Goal: Task Accomplishment & Management: Use online tool/utility

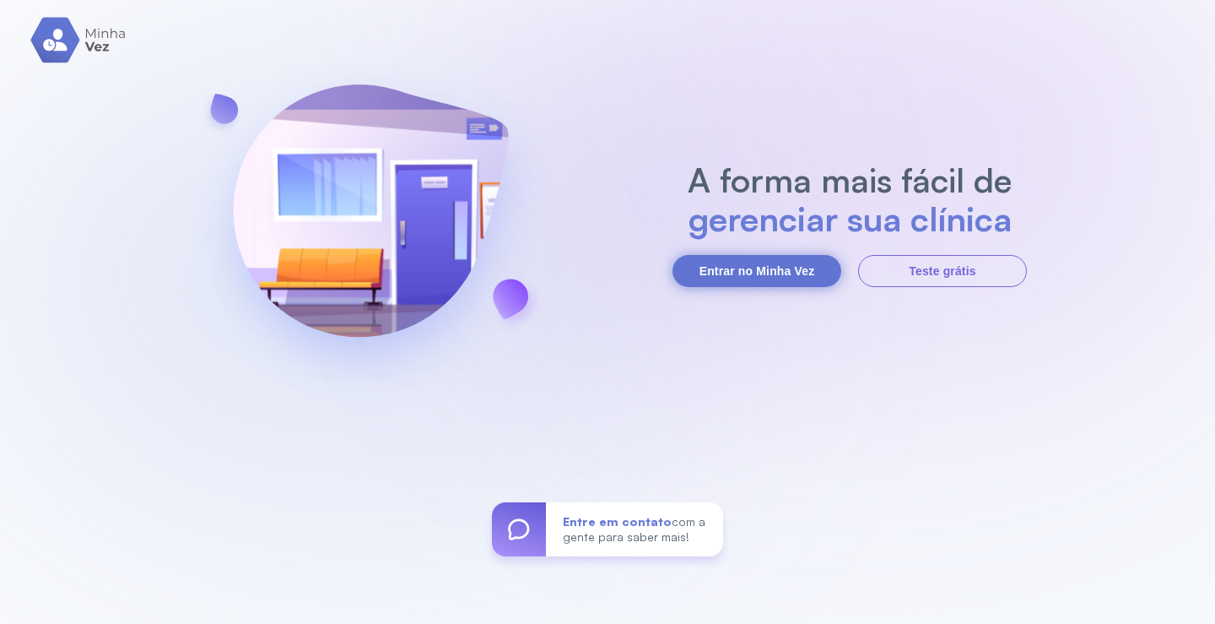
click at [759, 267] on button "Entrar no Minha Vez" at bounding box center [756, 271] width 169 height 32
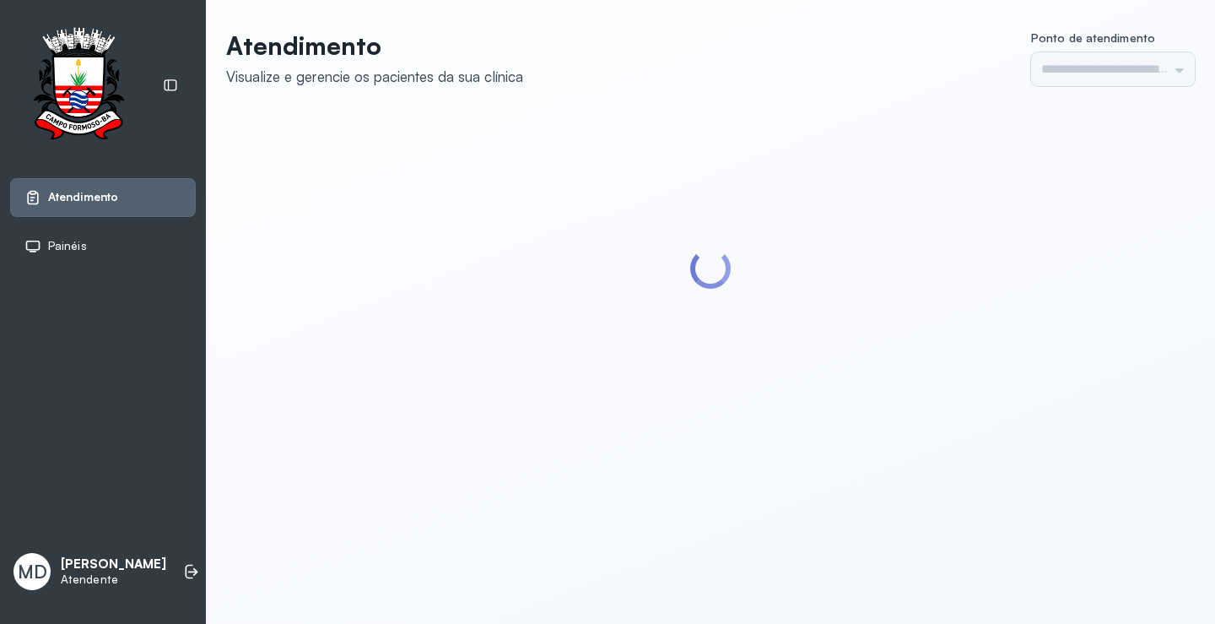
type input "*********"
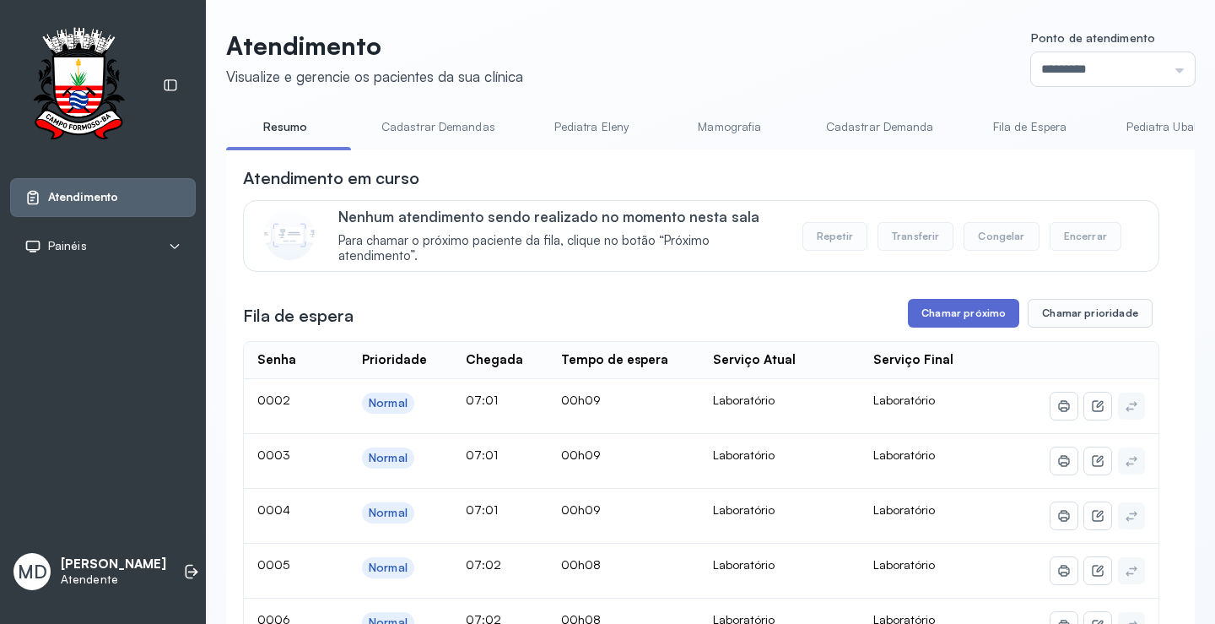
click at [980, 316] on button "Chamar próximo" at bounding box center [963, 313] width 111 height 29
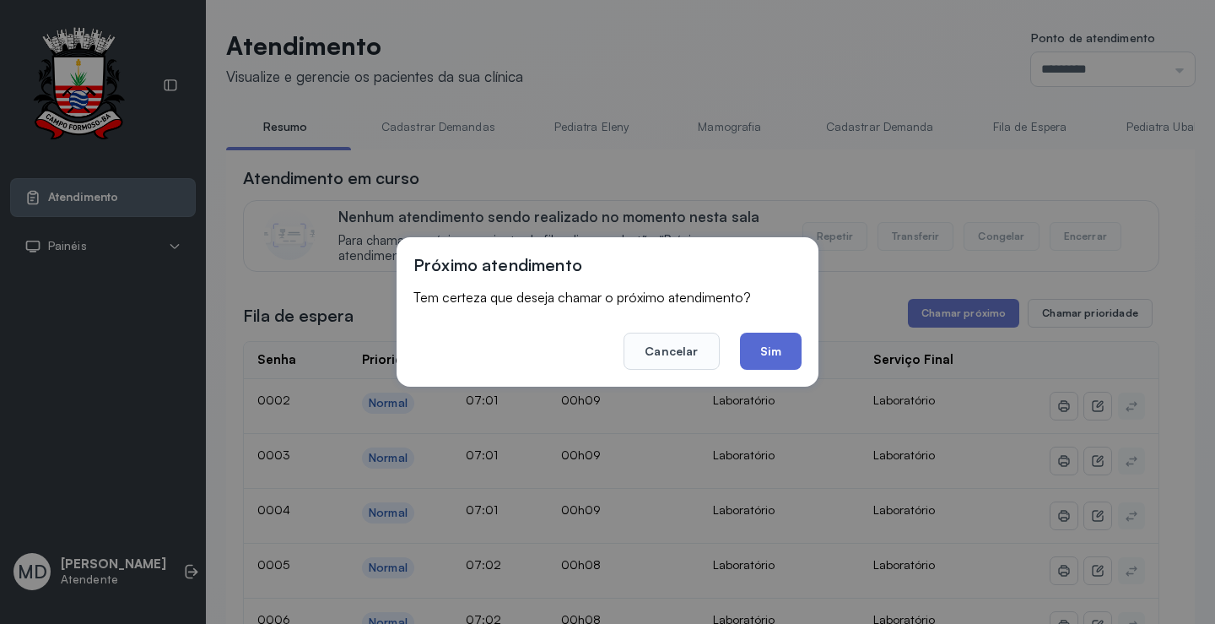
click at [766, 350] on button "Sim" at bounding box center [771, 350] width 62 height 37
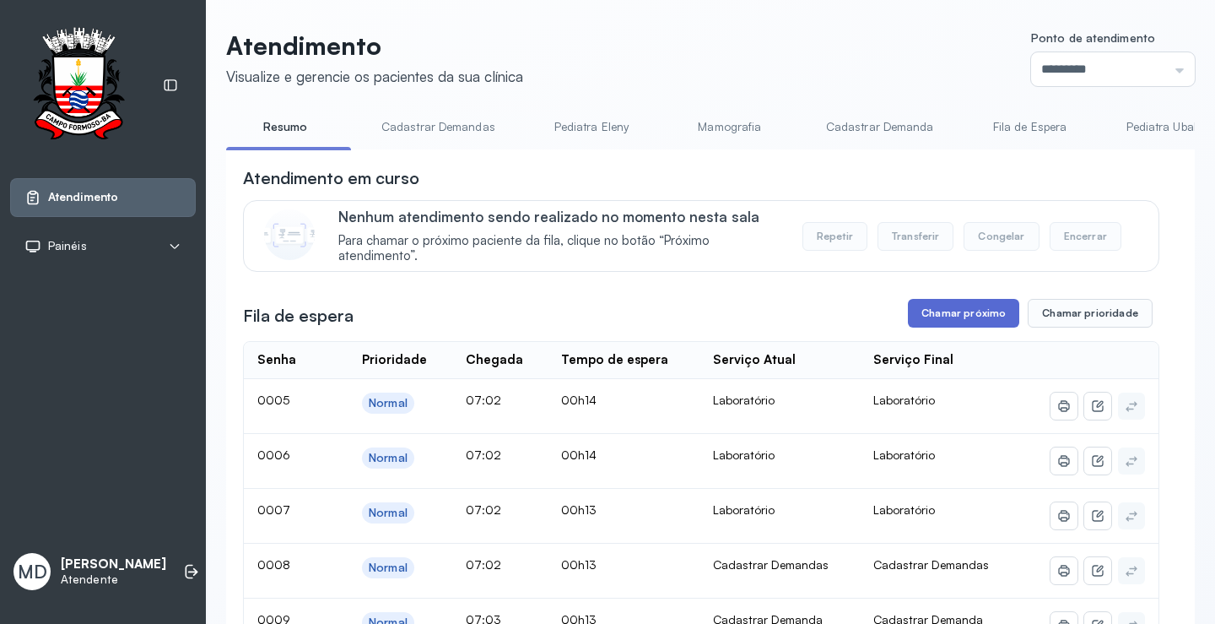
click at [966, 320] on button "Chamar próximo" at bounding box center [963, 313] width 111 height 29
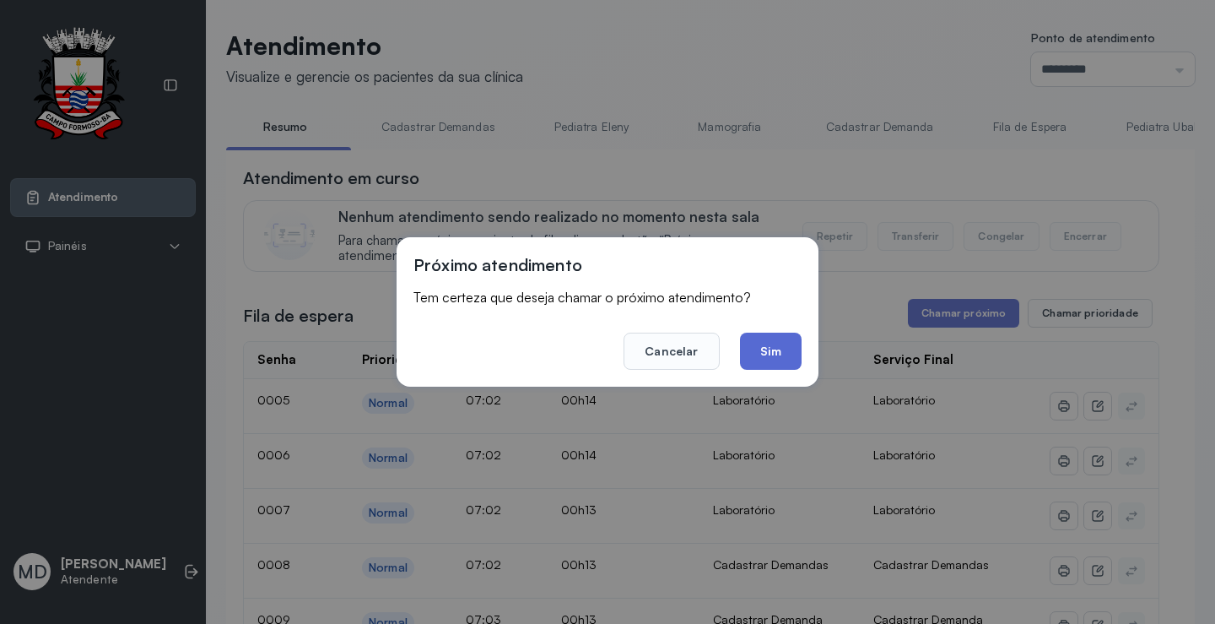
click at [774, 351] on button "Sim" at bounding box center [771, 350] width 62 height 37
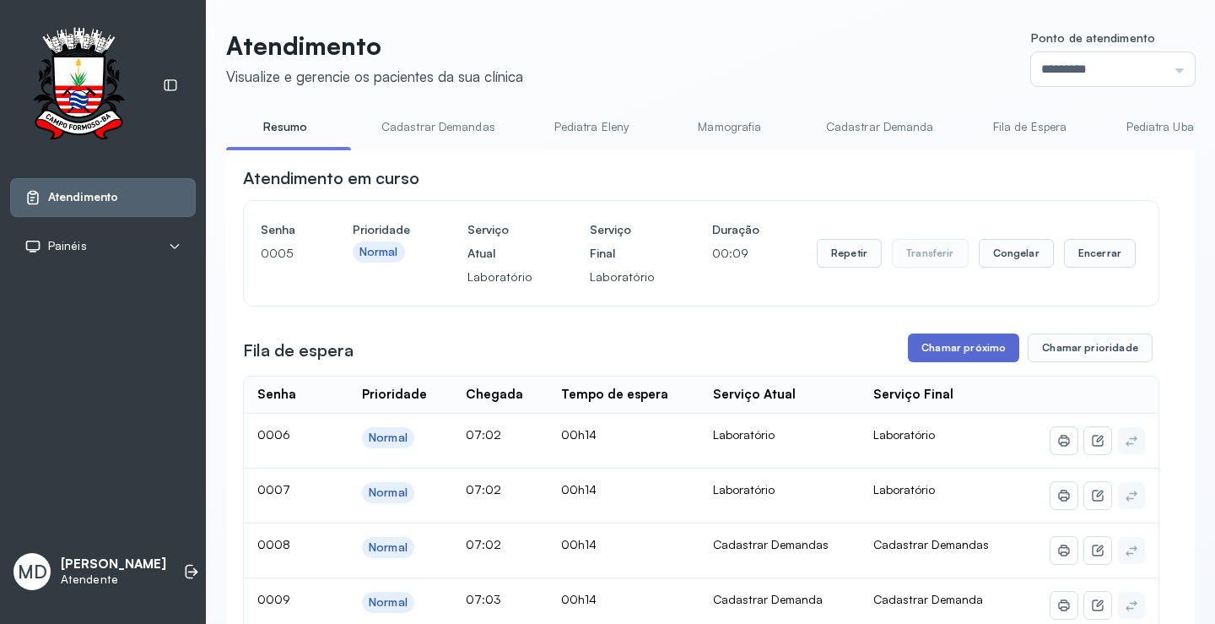
click at [972, 345] on button "Chamar próximo" at bounding box center [963, 347] width 111 height 29
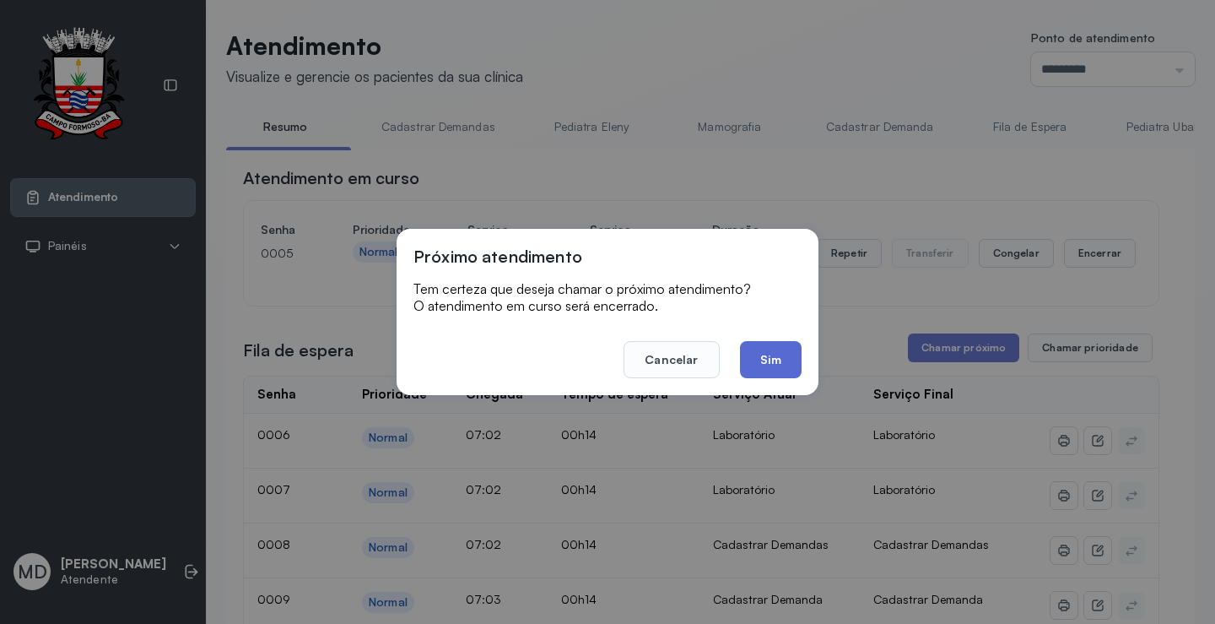
click at [765, 356] on button "Sim" at bounding box center [771, 359] width 62 height 37
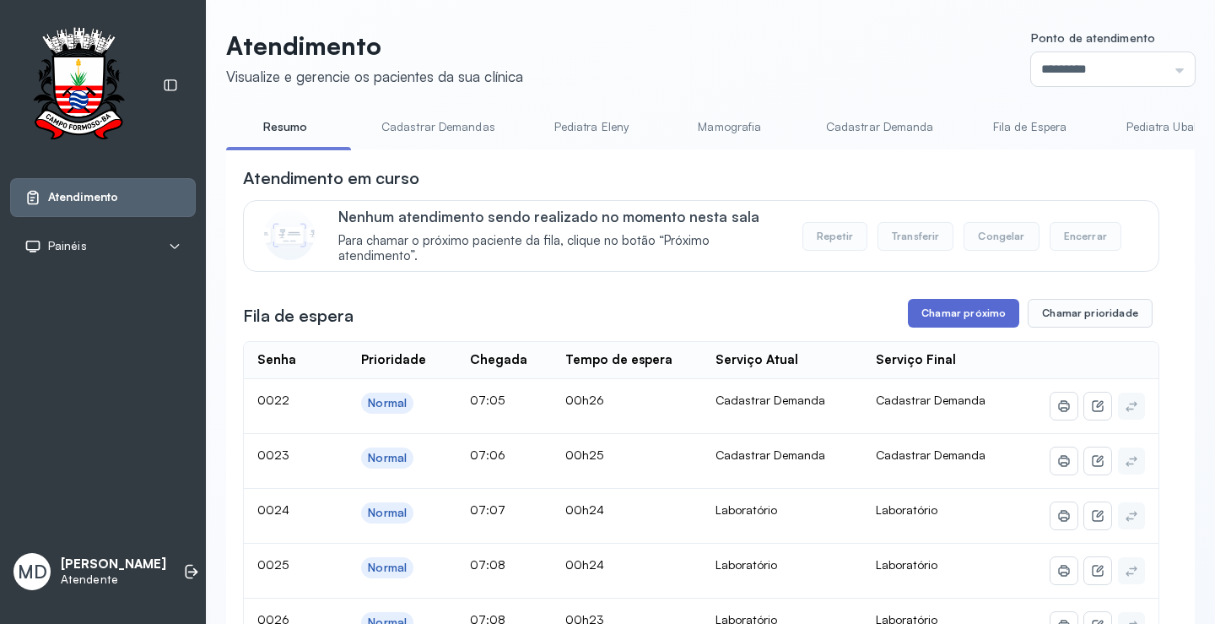
click at [957, 316] on button "Chamar próximo" at bounding box center [963, 313] width 111 height 29
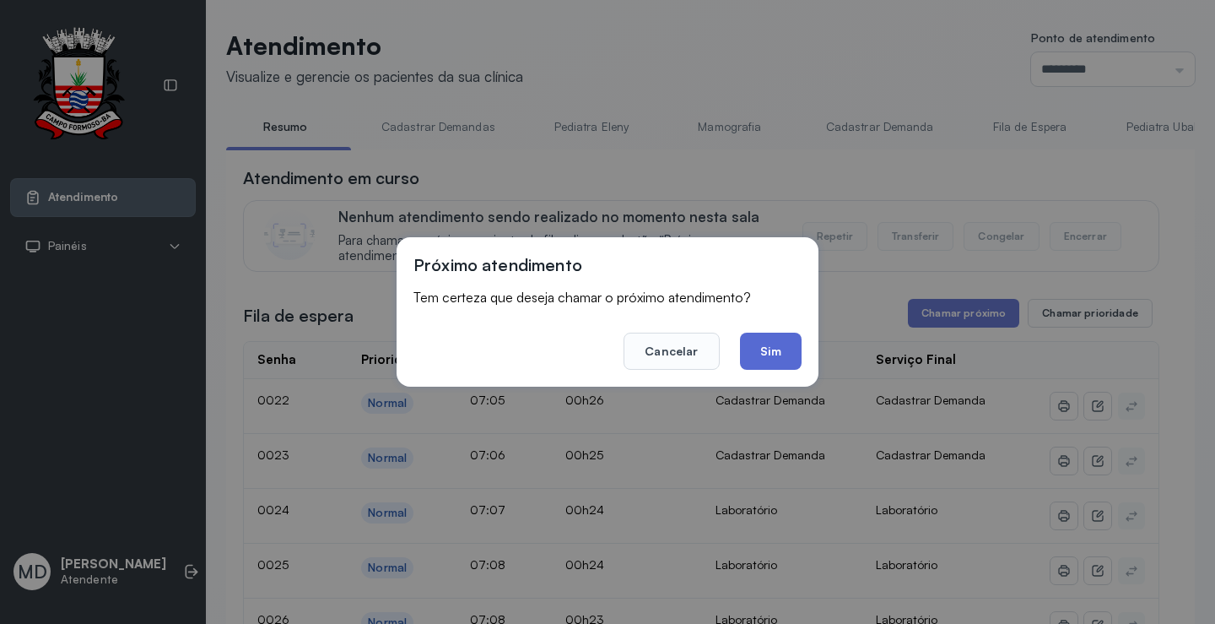
click at [769, 351] on button "Sim" at bounding box center [771, 350] width 62 height 37
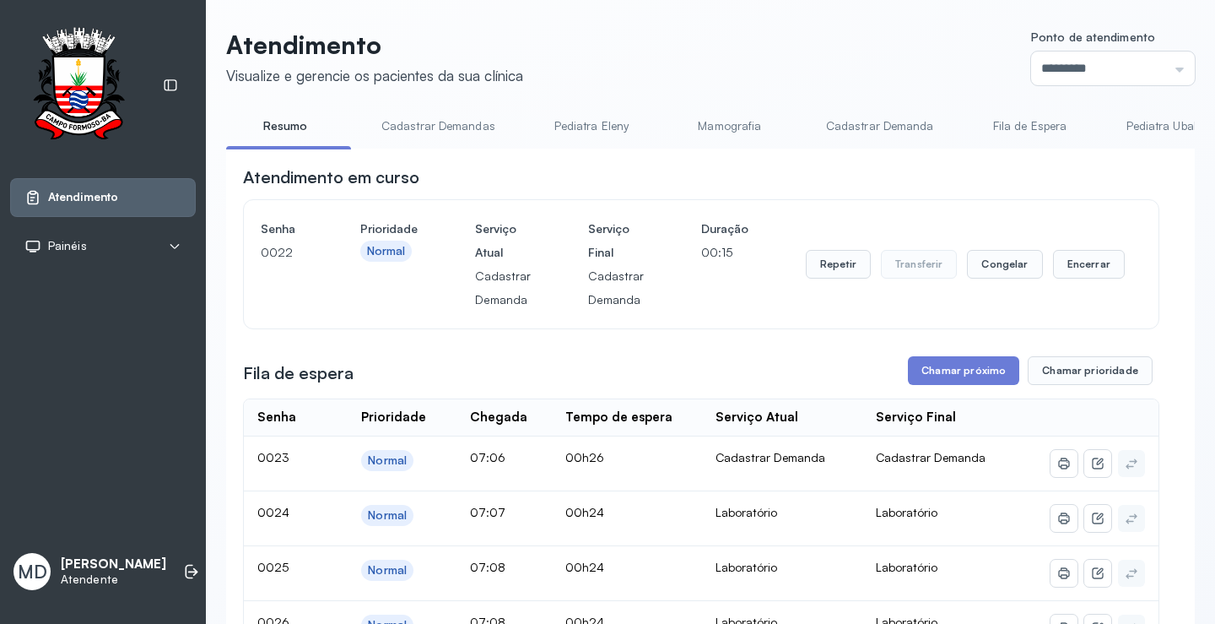
scroll to position [84, 0]
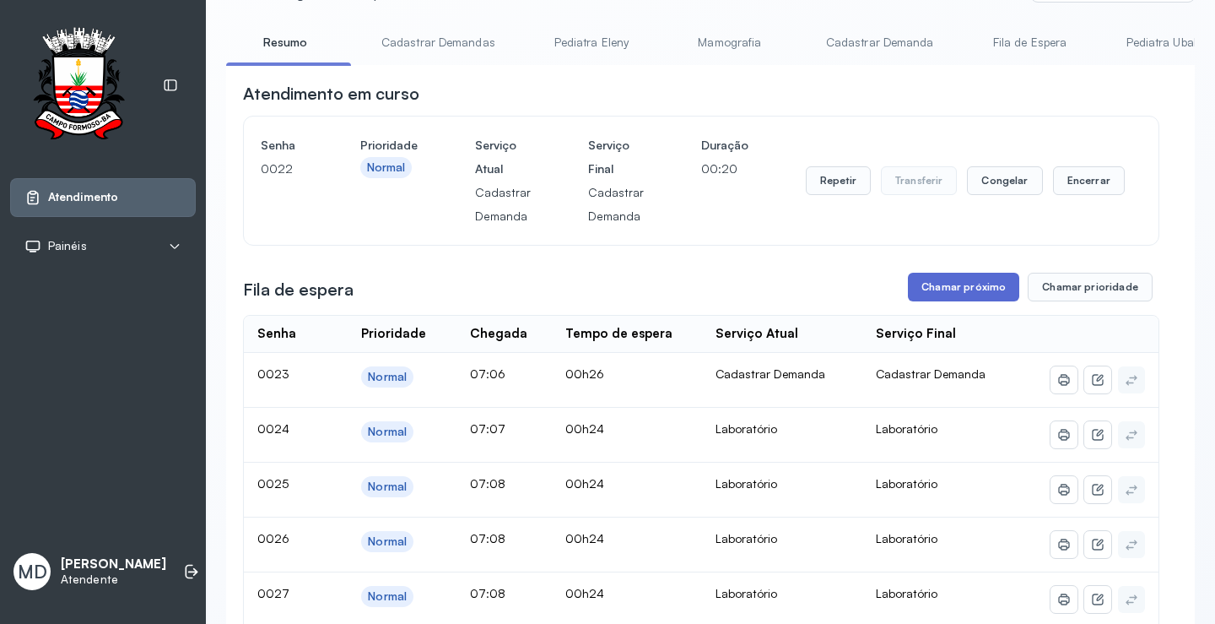
click at [954, 286] on button "Chamar próximo" at bounding box center [963, 287] width 111 height 29
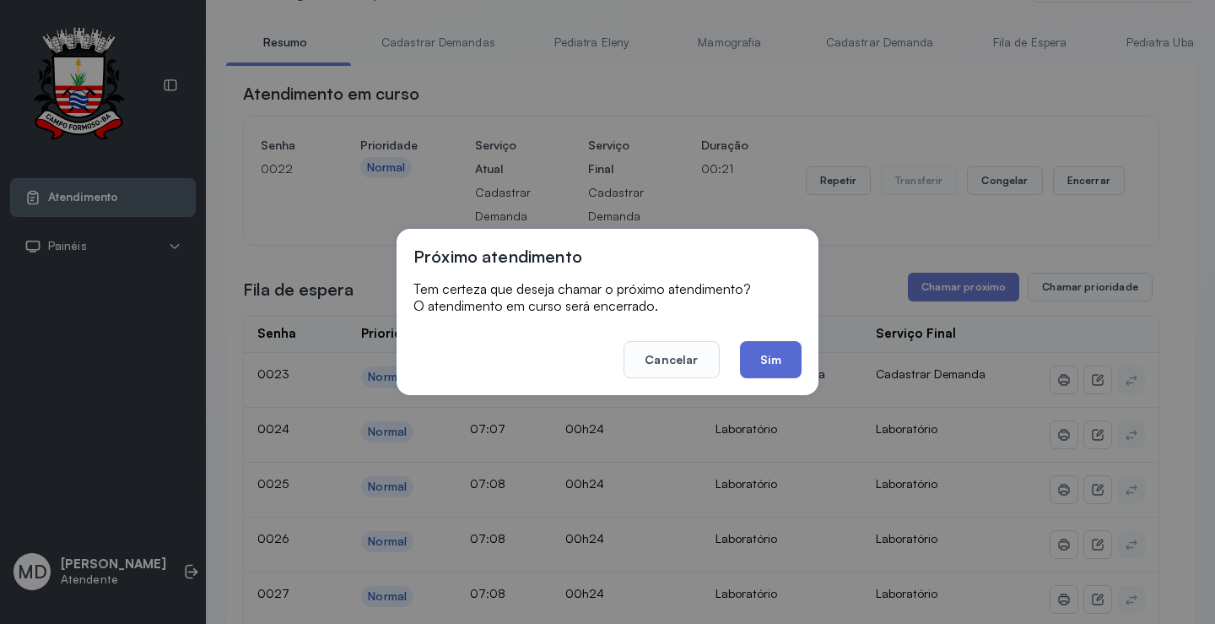
click at [786, 350] on button "Sim" at bounding box center [771, 359] width 62 height 37
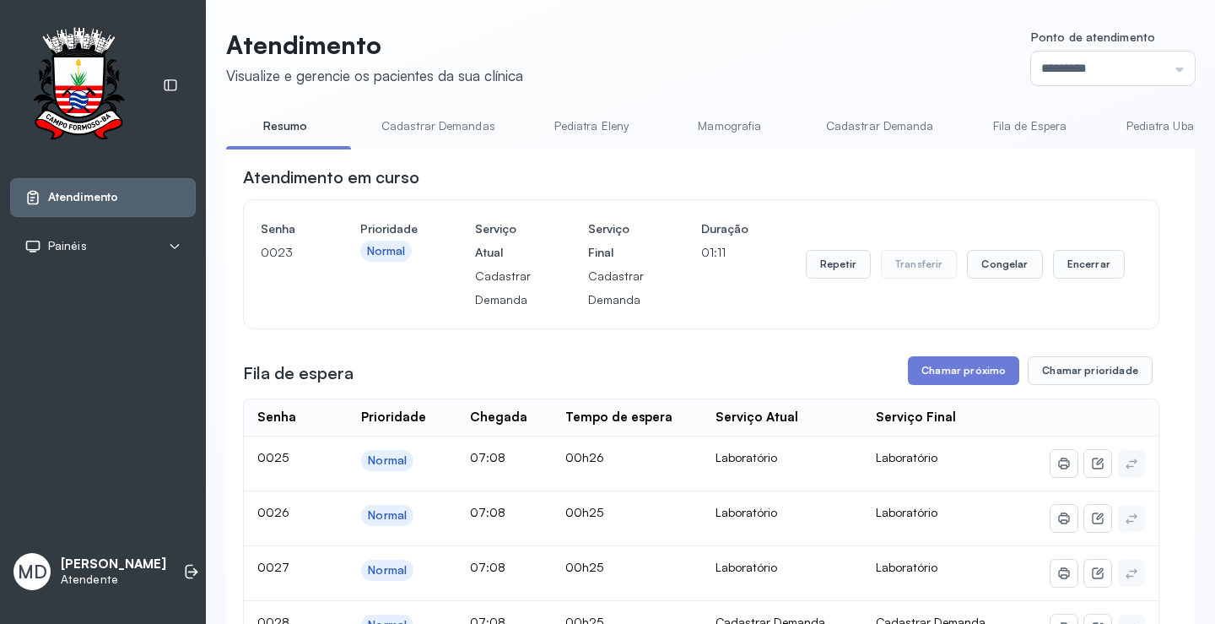
scroll to position [169, 0]
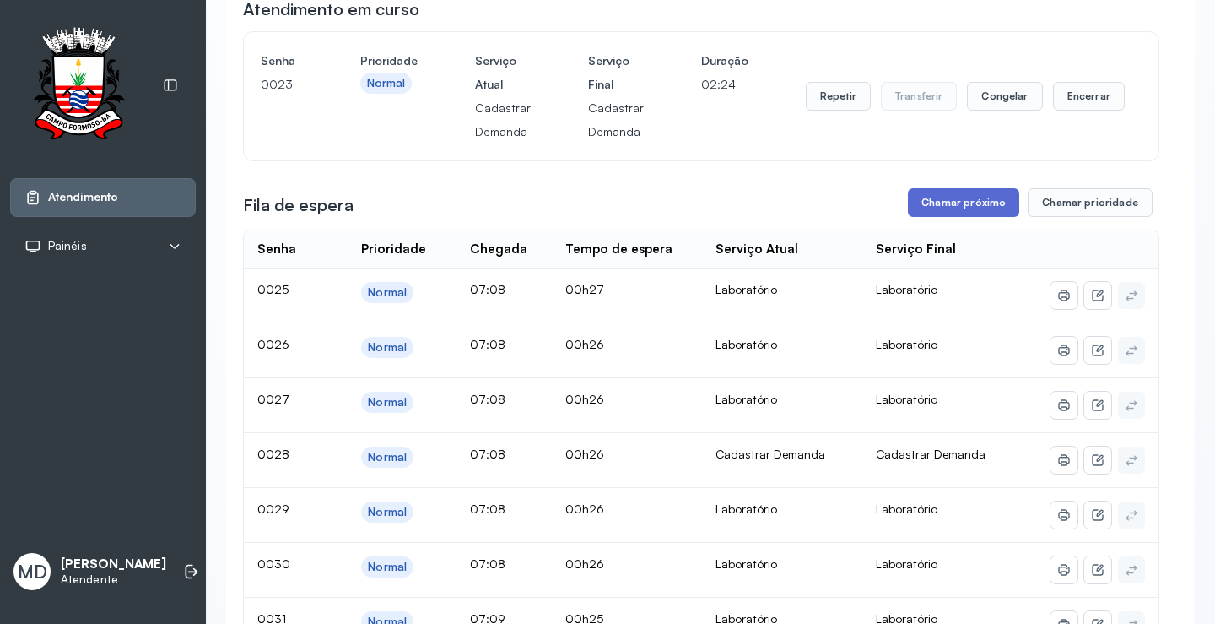
click at [953, 200] on button "Chamar próximo" at bounding box center [963, 202] width 111 height 29
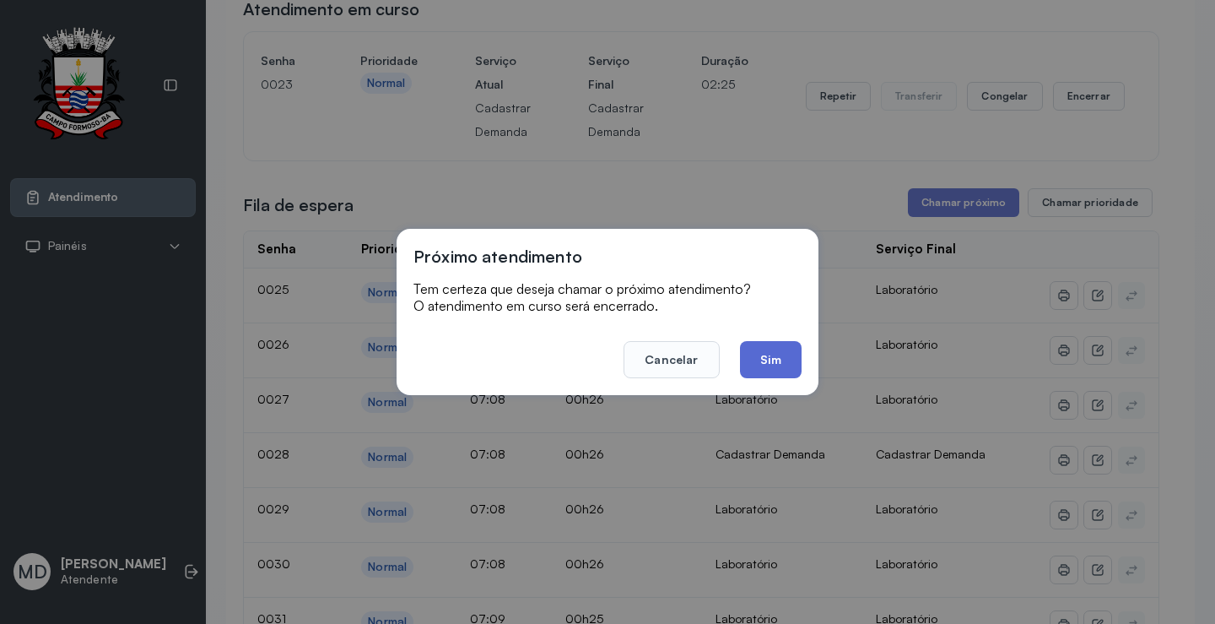
click at [760, 354] on button "Sim" at bounding box center [771, 359] width 62 height 37
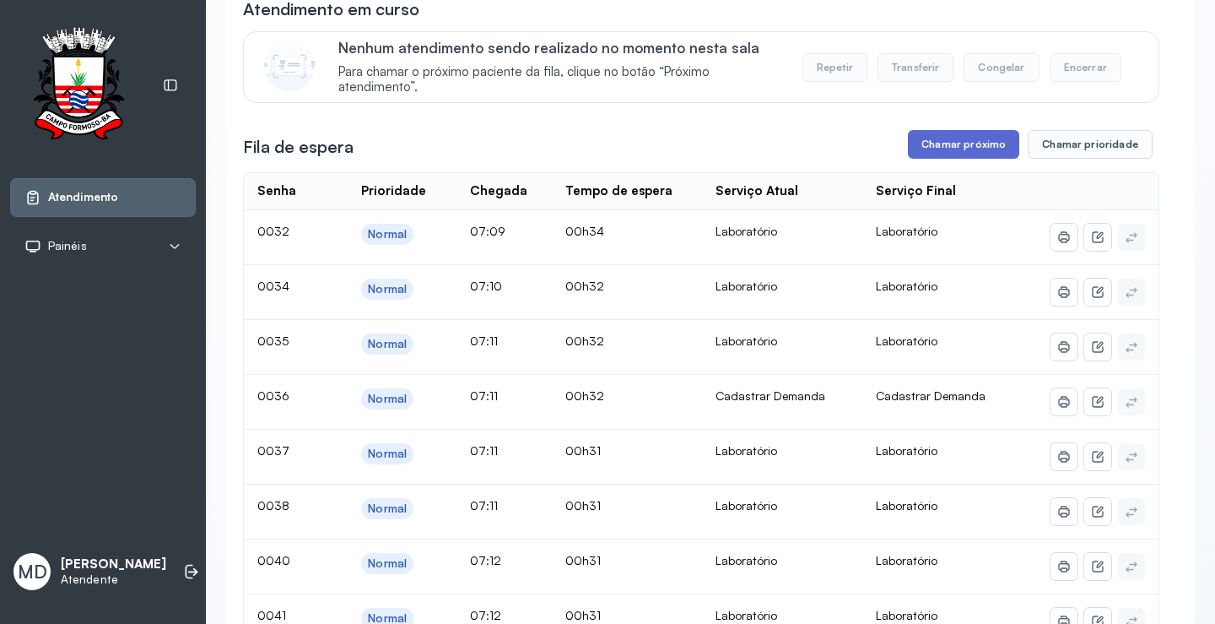
click at [979, 144] on button "Chamar próximo" at bounding box center [963, 144] width 111 height 29
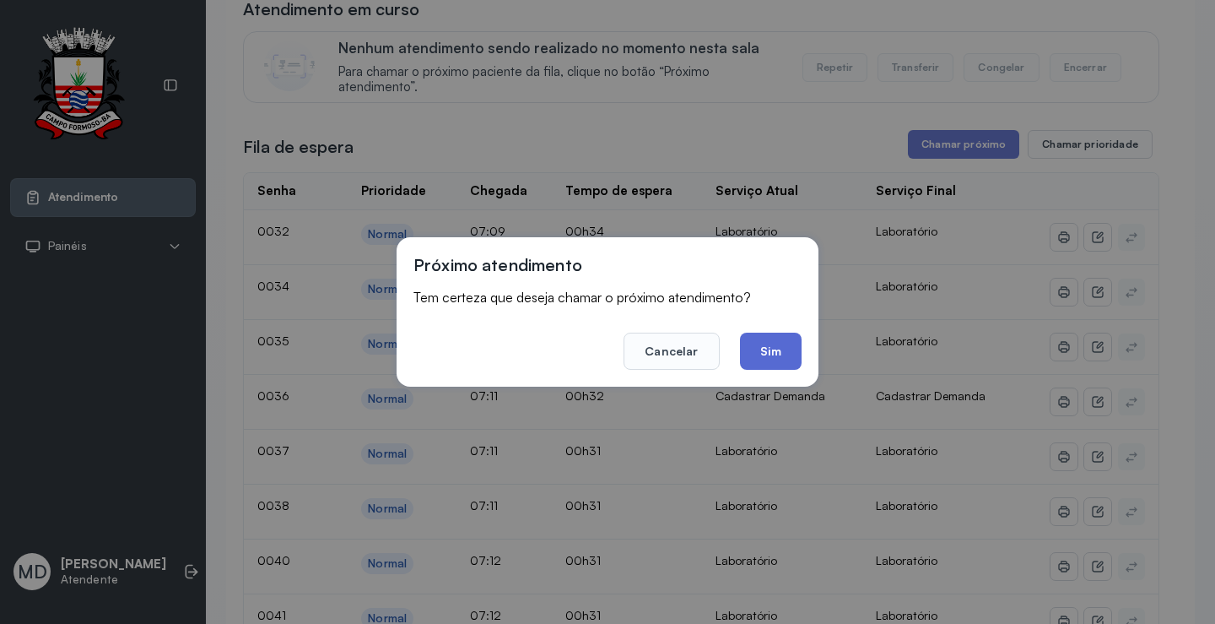
click at [779, 352] on button "Sim" at bounding box center [771, 350] width 62 height 37
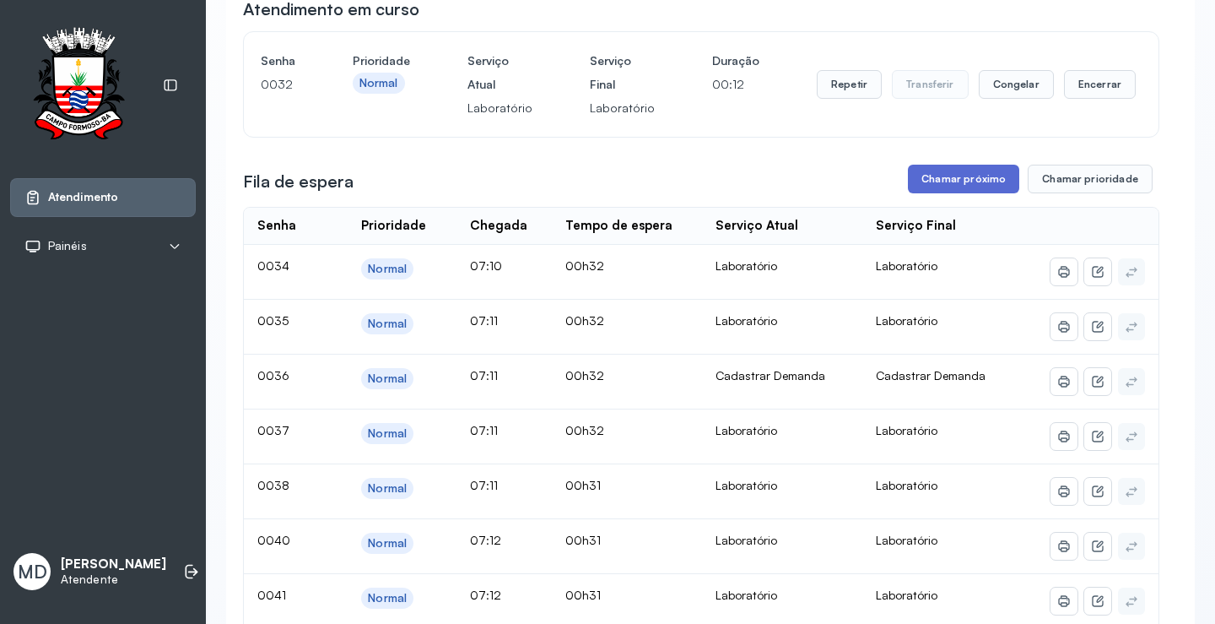
click at [989, 181] on button "Chamar próximo" at bounding box center [963, 179] width 111 height 29
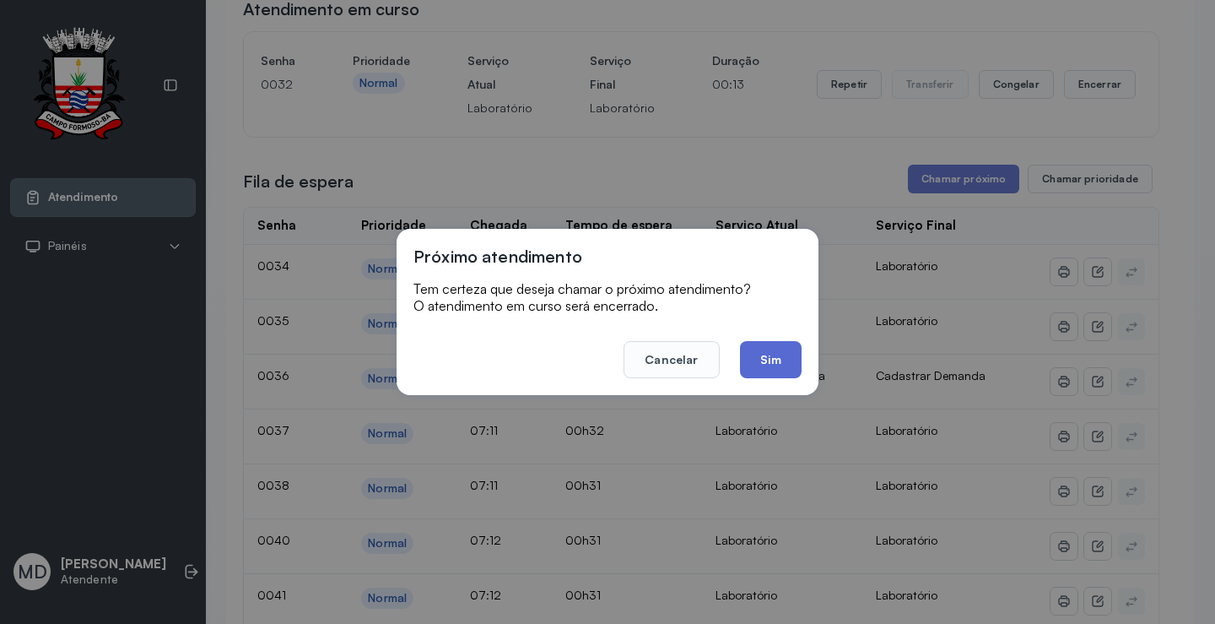
click at [758, 361] on button "Sim" at bounding box center [771, 359] width 62 height 37
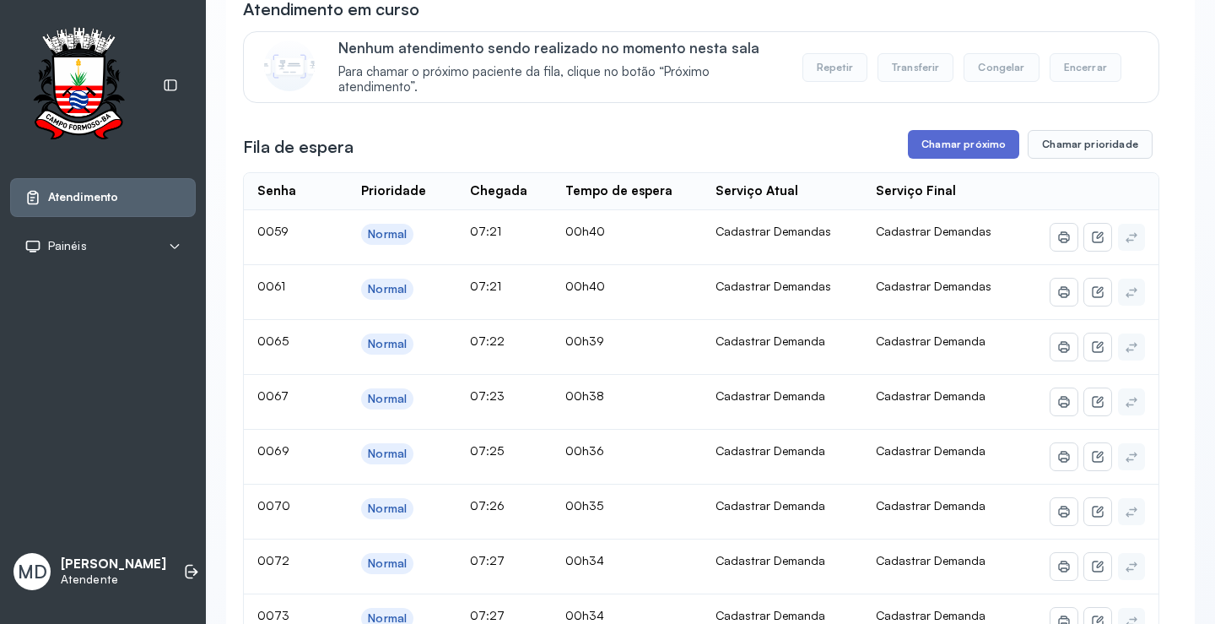
click at [975, 143] on button "Chamar próximo" at bounding box center [963, 144] width 111 height 29
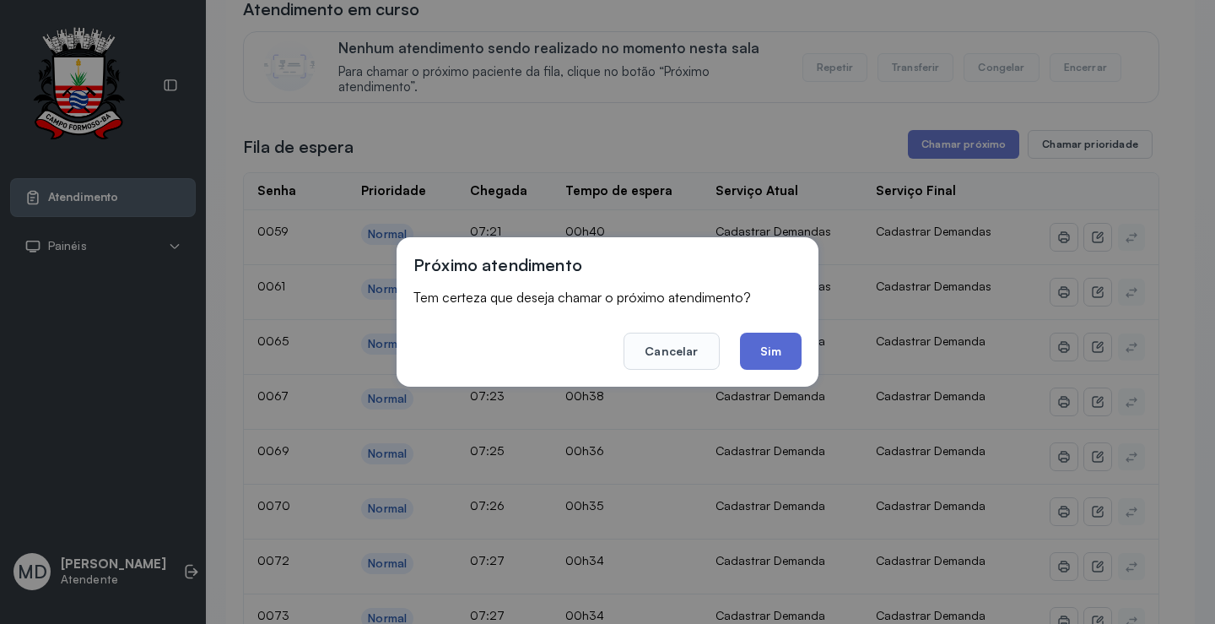
click at [778, 352] on button "Sim" at bounding box center [771, 350] width 62 height 37
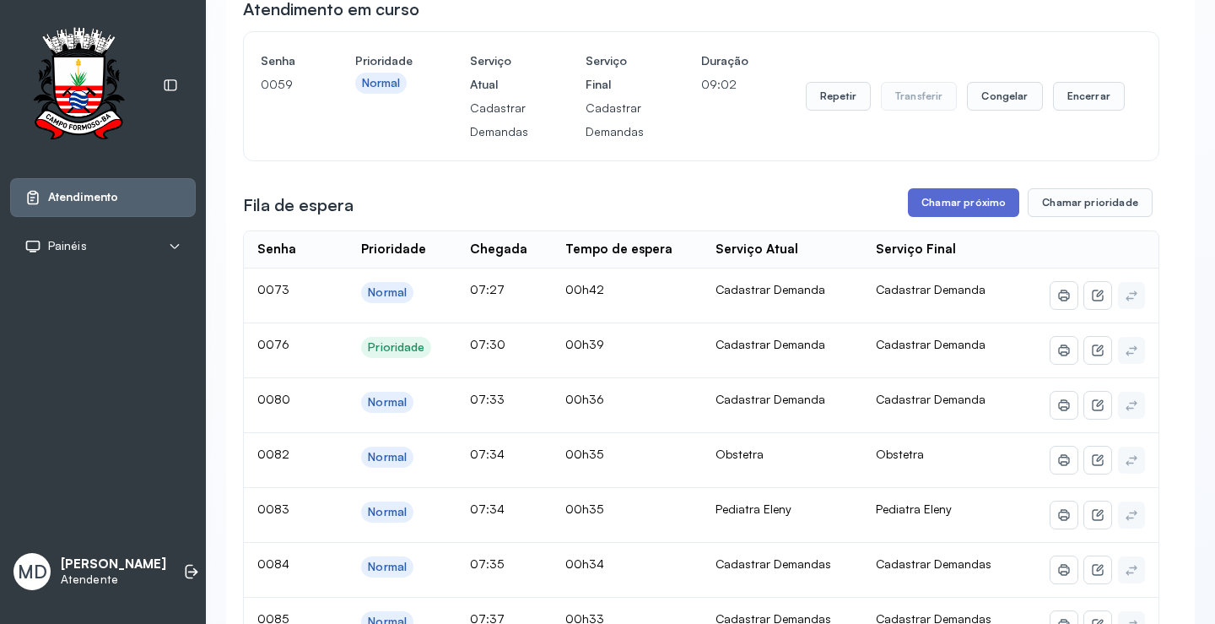
click at [950, 204] on button "Chamar próximo" at bounding box center [963, 202] width 111 height 29
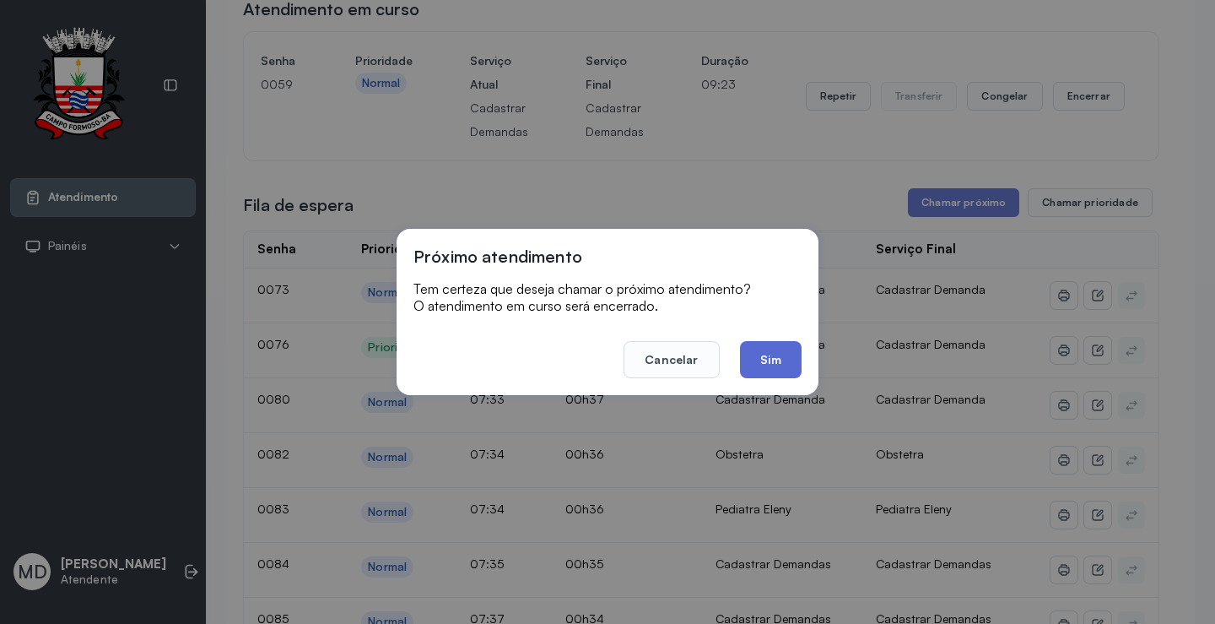
click at [772, 359] on button "Sim" at bounding box center [771, 359] width 62 height 37
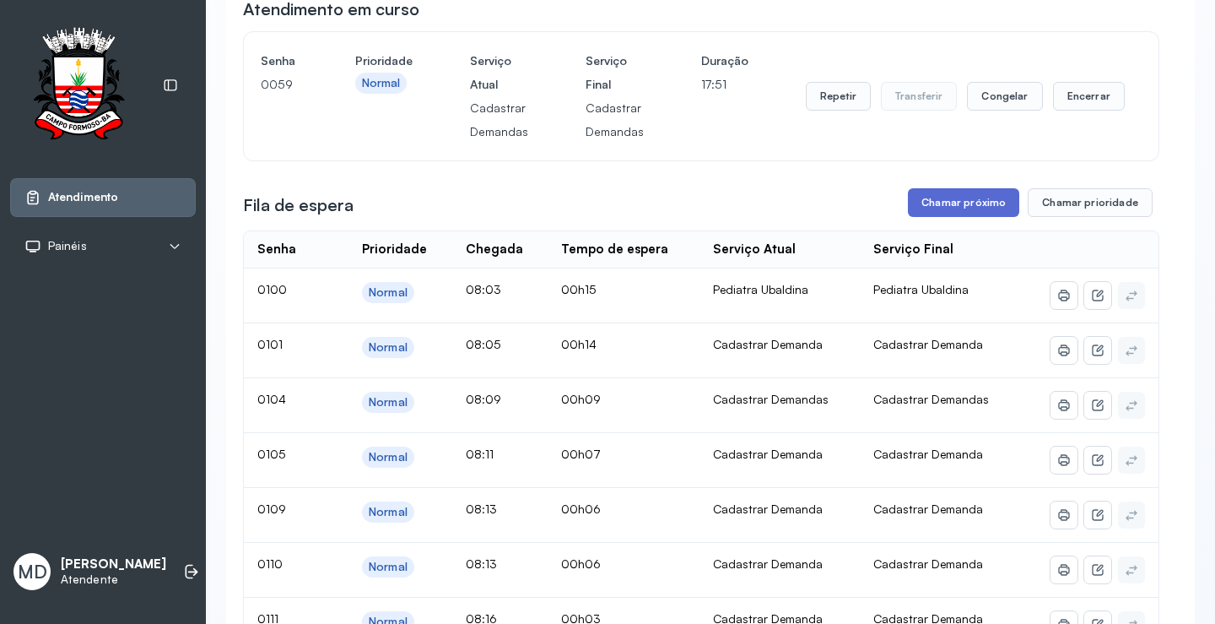
click at [965, 205] on button "Chamar próximo" at bounding box center [963, 202] width 111 height 29
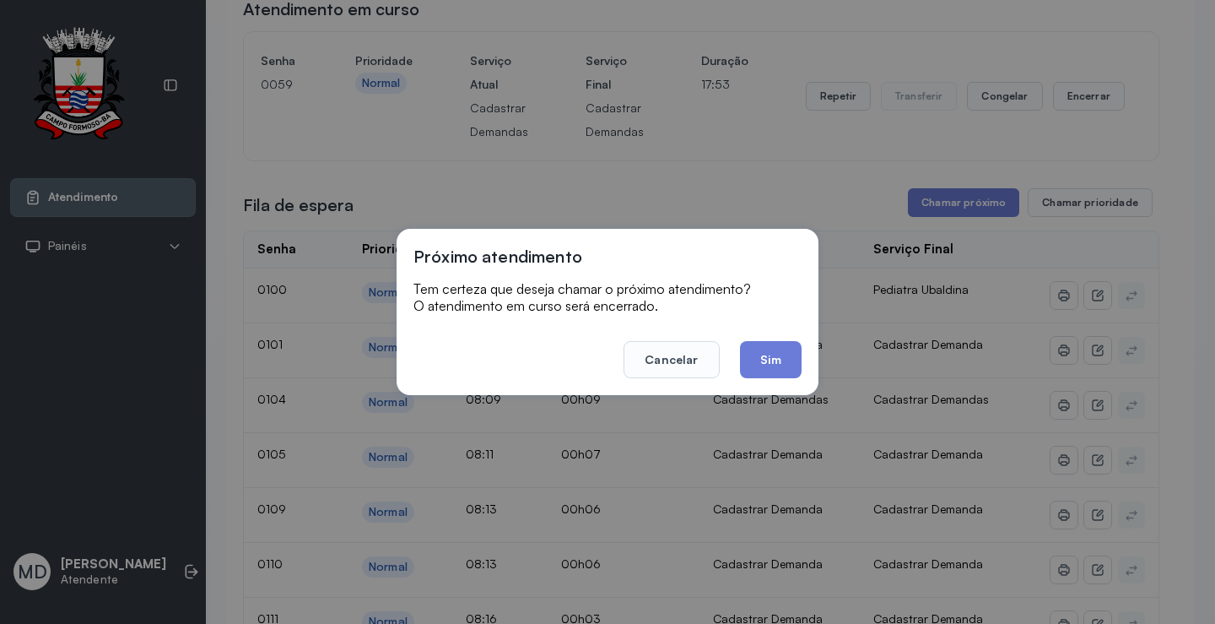
click at [756, 357] on button "Sim" at bounding box center [771, 359] width 62 height 37
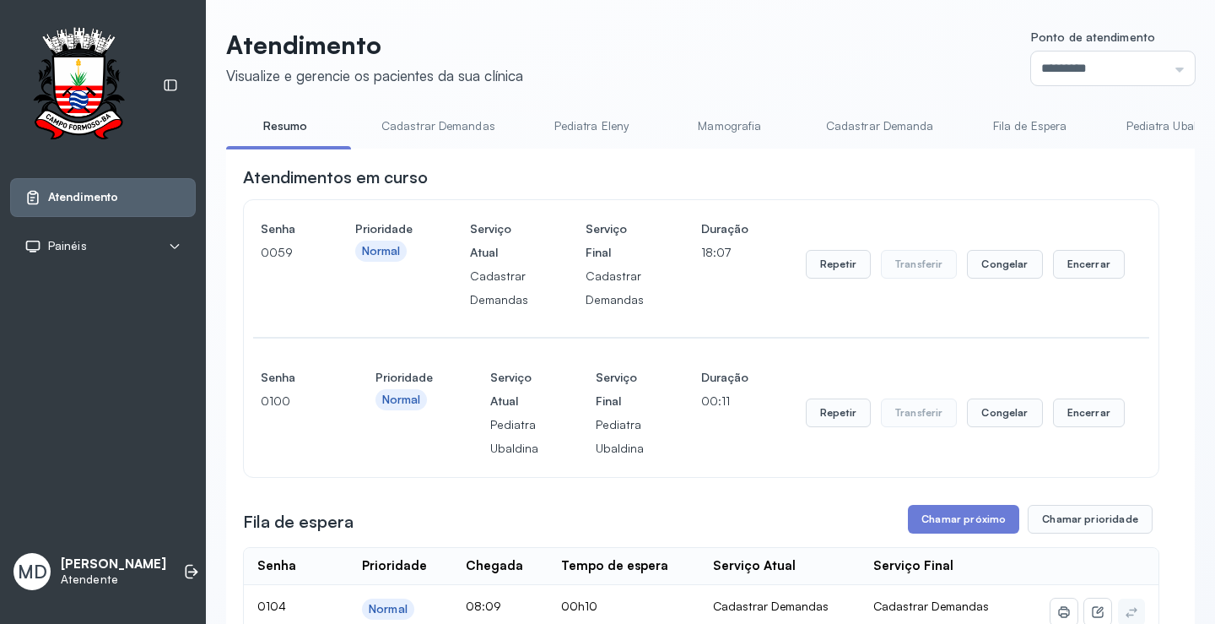
scroll to position [253, 0]
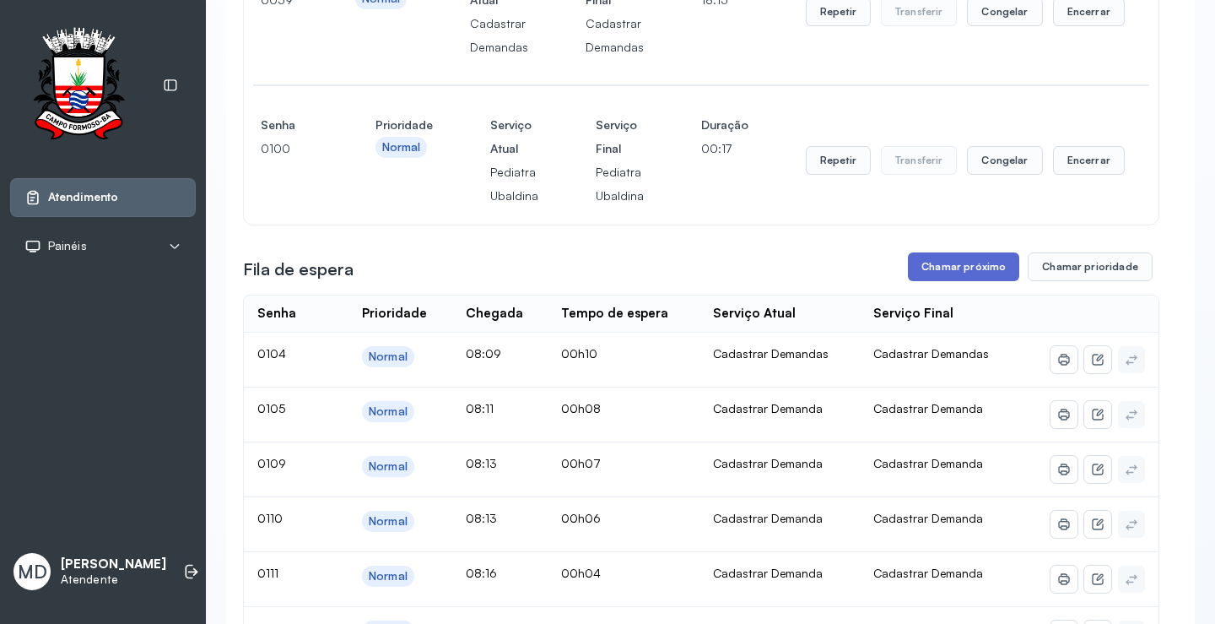
click at [982, 269] on button "Chamar próximo" at bounding box center [963, 266] width 111 height 29
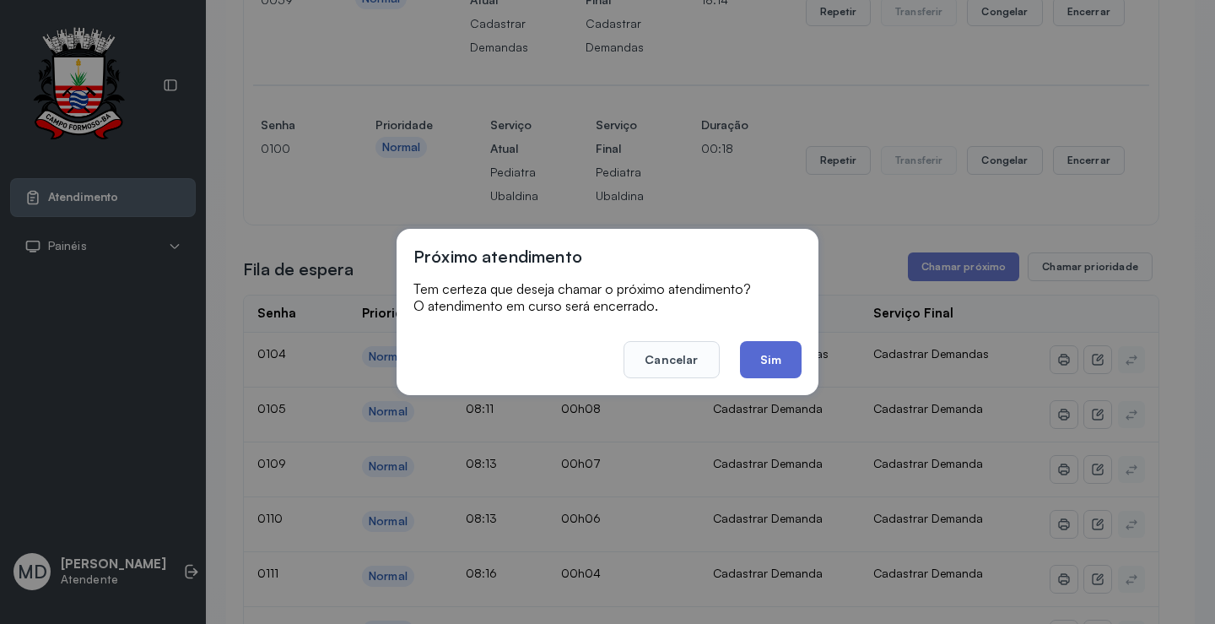
click at [766, 356] on button "Sim" at bounding box center [771, 359] width 62 height 37
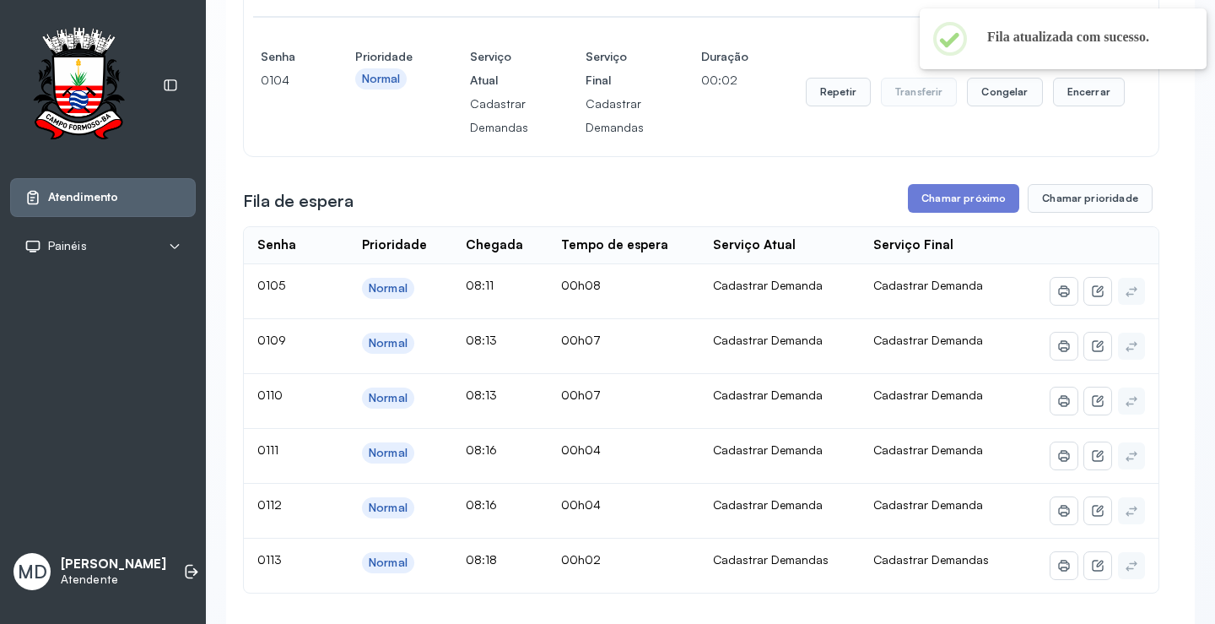
scroll to position [506, 0]
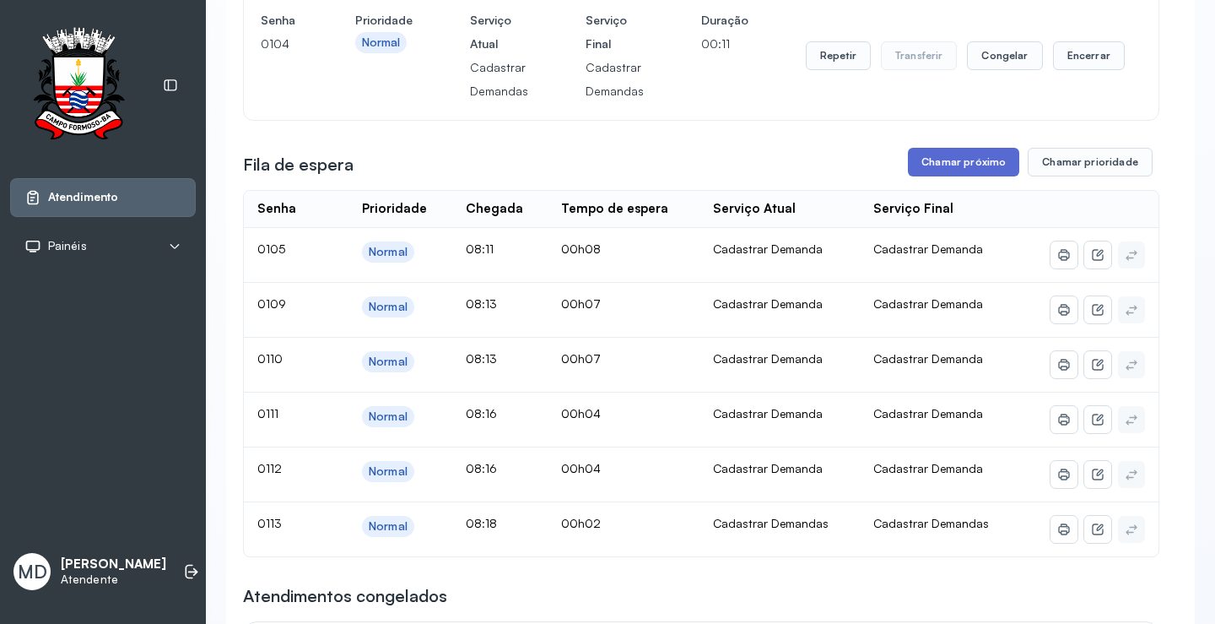
click at [958, 162] on button "Chamar próximo" at bounding box center [963, 162] width 111 height 29
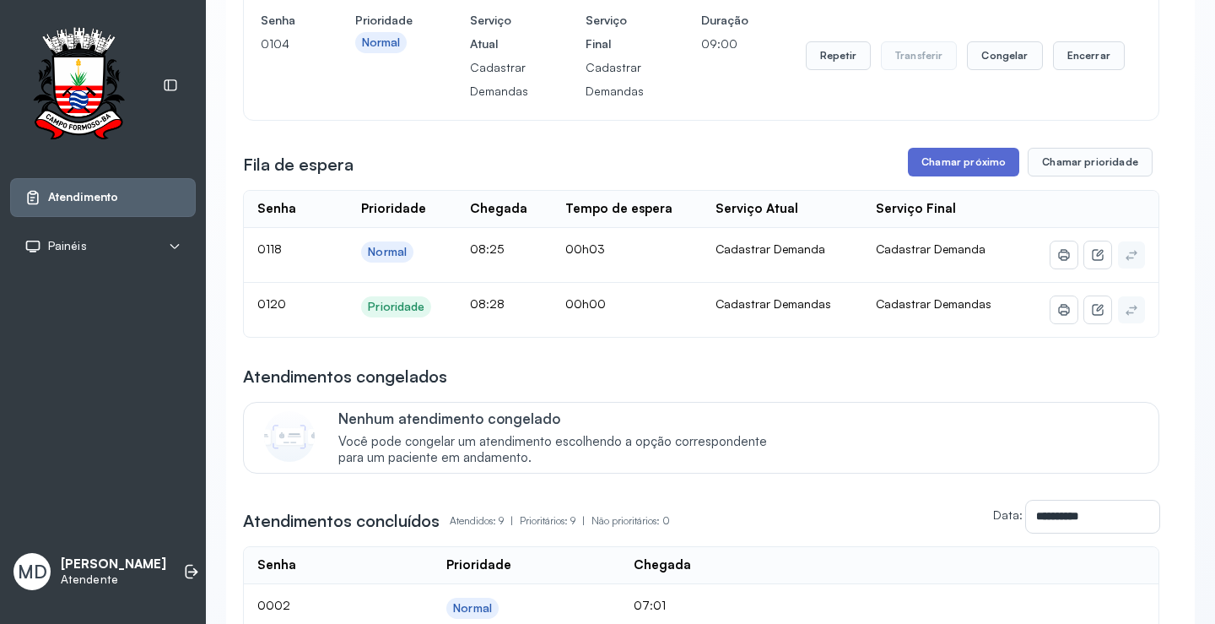
click at [974, 165] on button "Chamar próximo" at bounding box center [963, 162] width 111 height 29
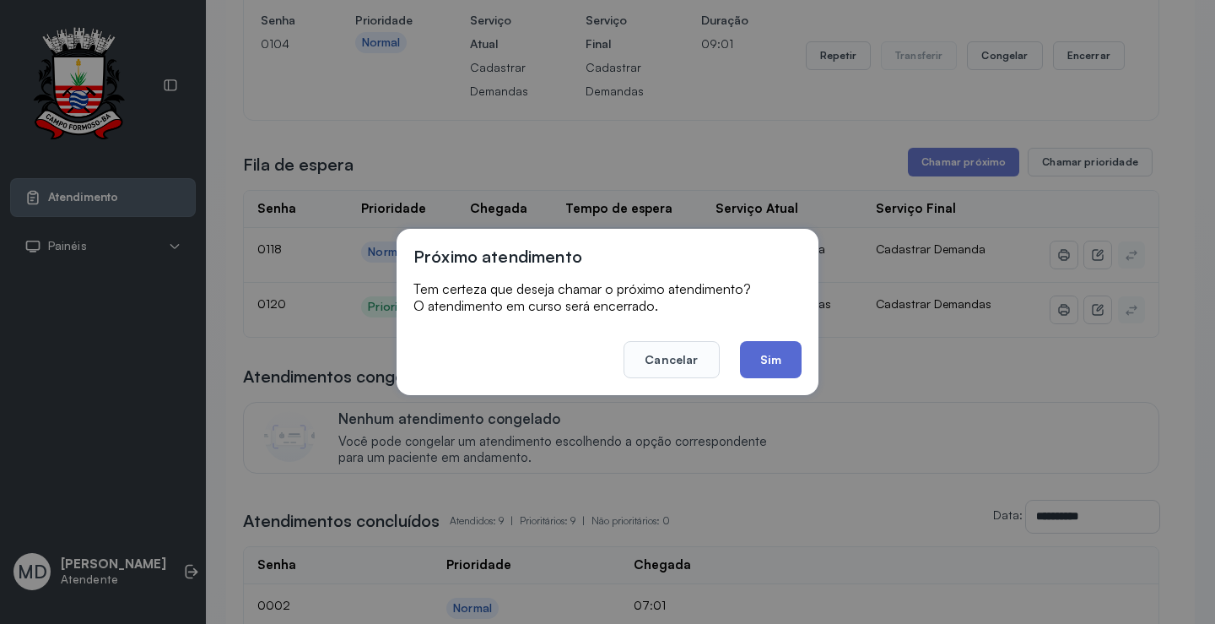
click at [775, 348] on button "Sim" at bounding box center [771, 359] width 62 height 37
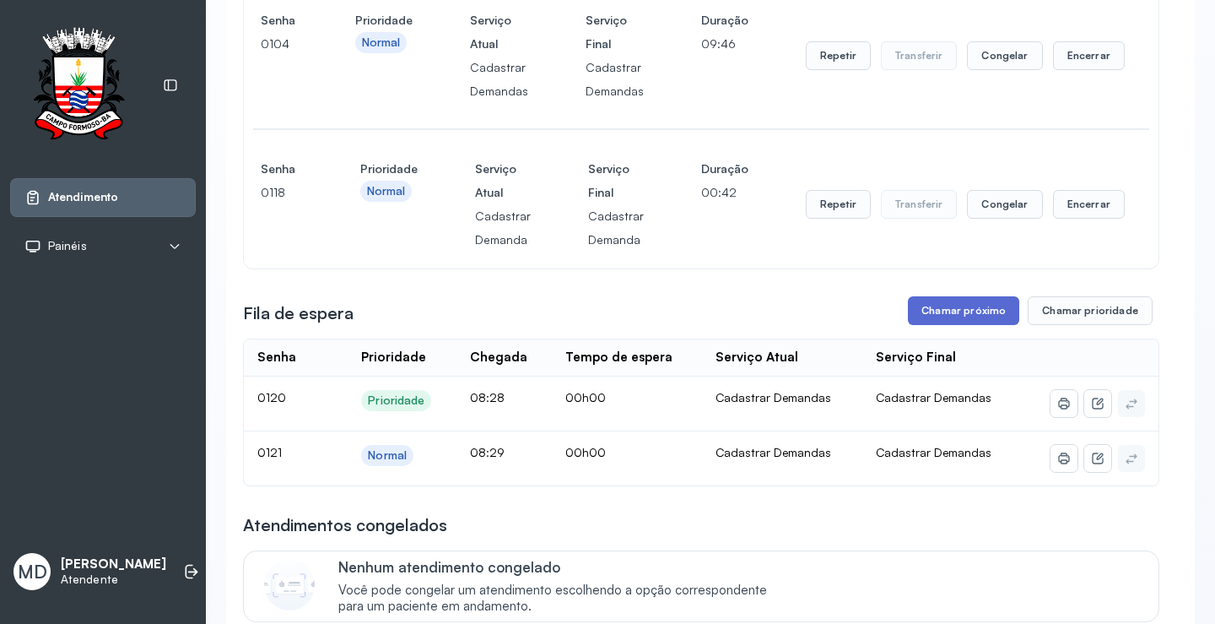
click at [958, 310] on button "Chamar próximo" at bounding box center [963, 310] width 111 height 29
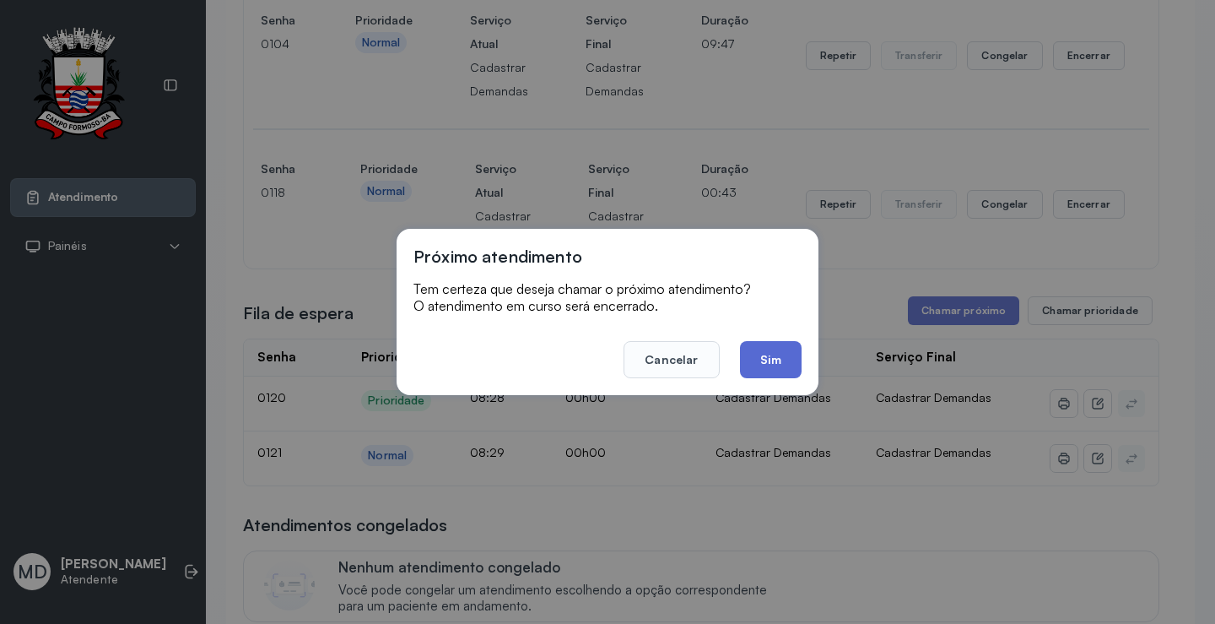
click at [769, 357] on button "Sim" at bounding box center [771, 359] width 62 height 37
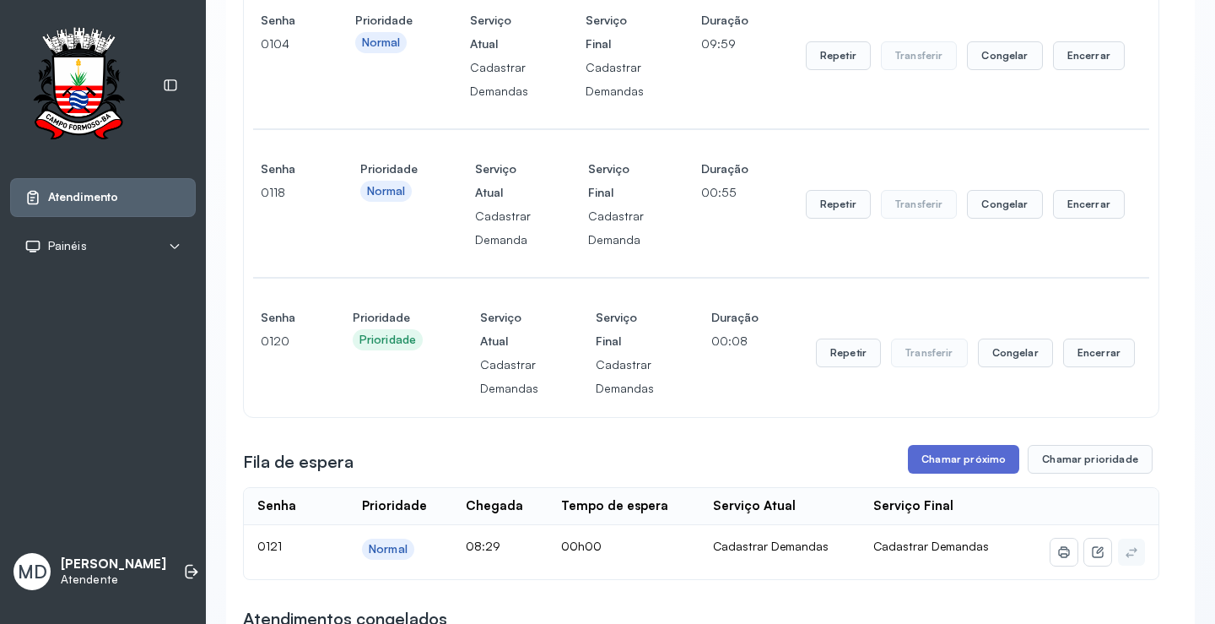
click at [969, 462] on button "Chamar próximo" at bounding box center [963, 459] width 111 height 29
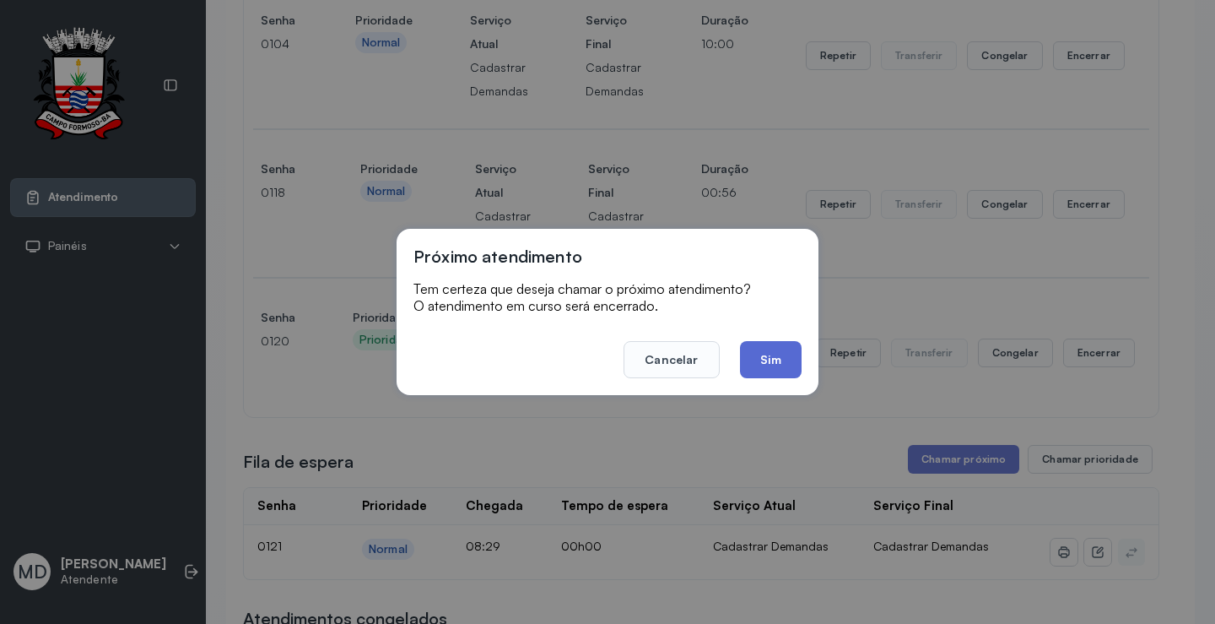
click at [760, 348] on button "Sim" at bounding box center [771, 359] width 62 height 37
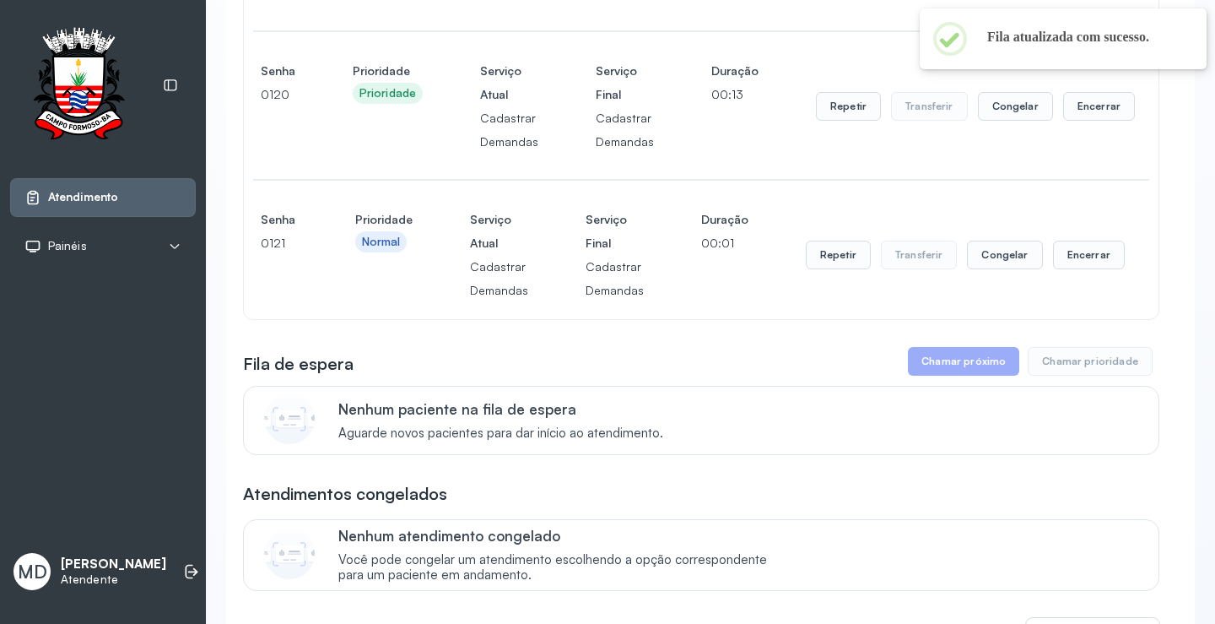
scroll to position [759, 0]
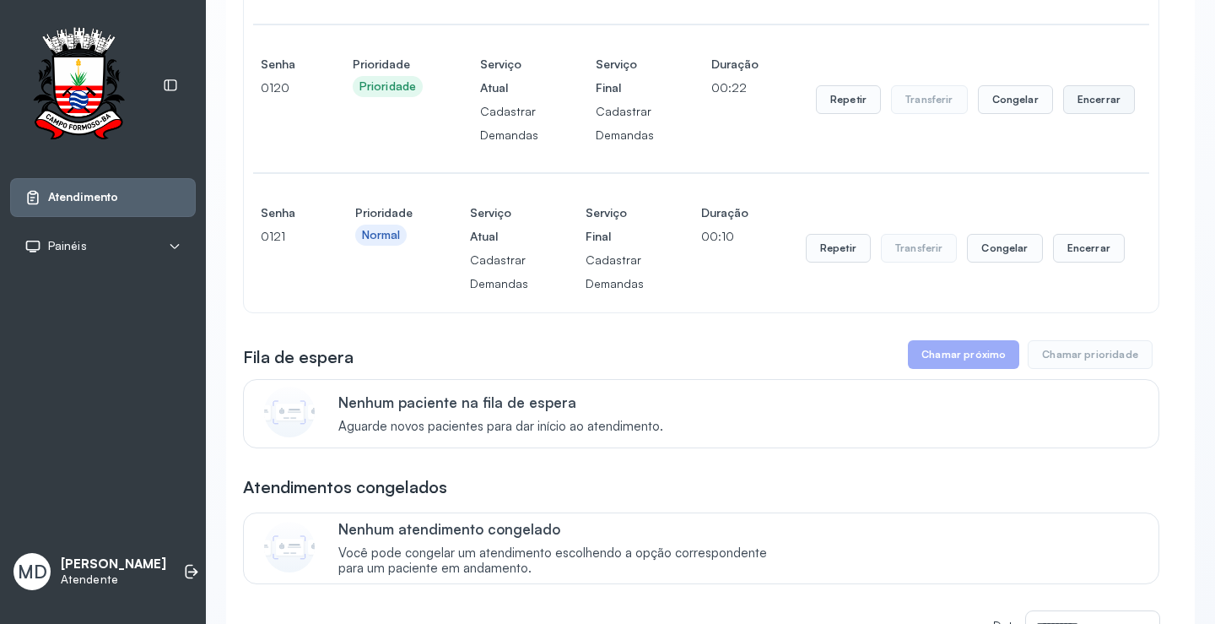
click at [1089, 98] on button "Encerrar" at bounding box center [1099, 99] width 72 height 29
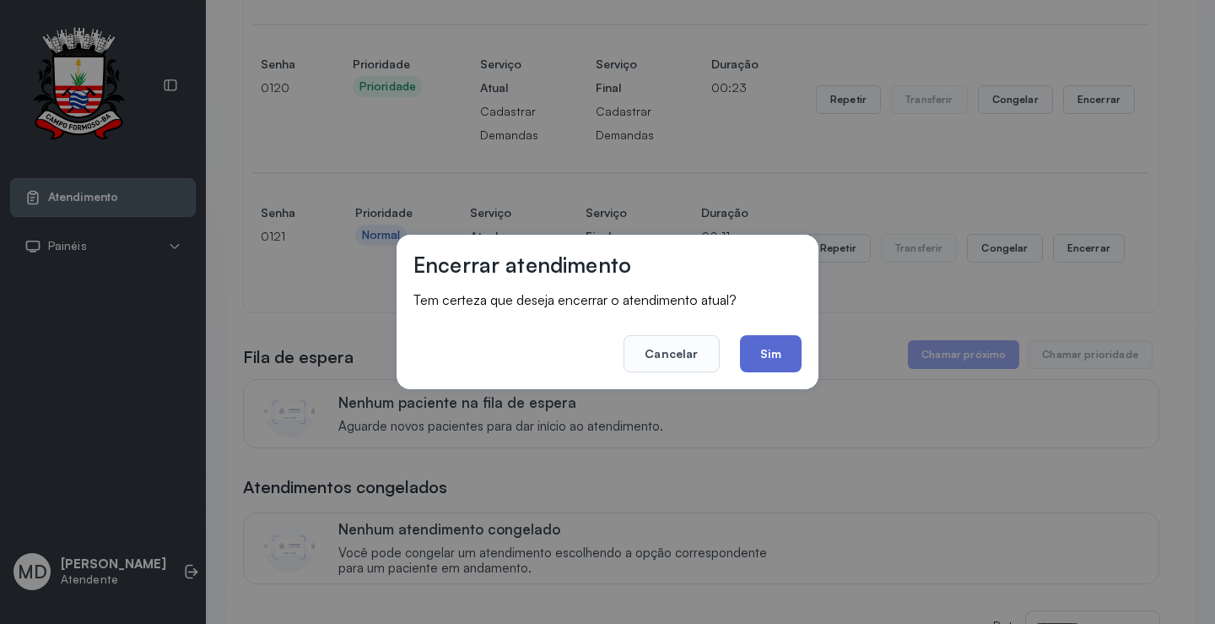
click at [751, 354] on button "Sim" at bounding box center [771, 353] width 62 height 37
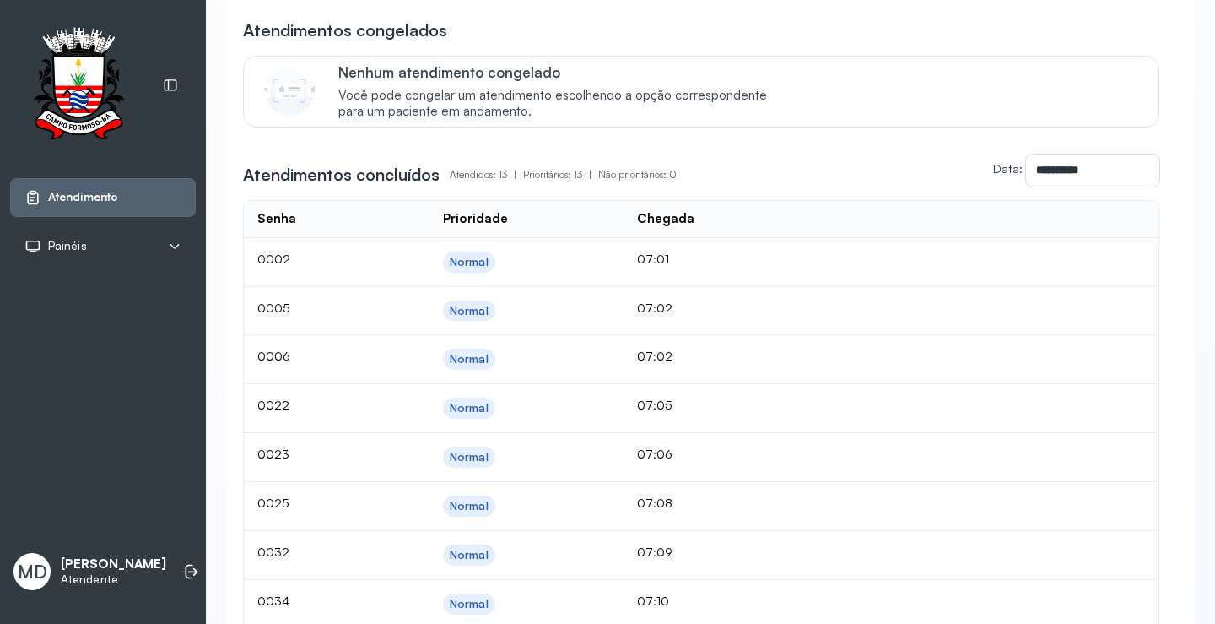
scroll to position [366, 0]
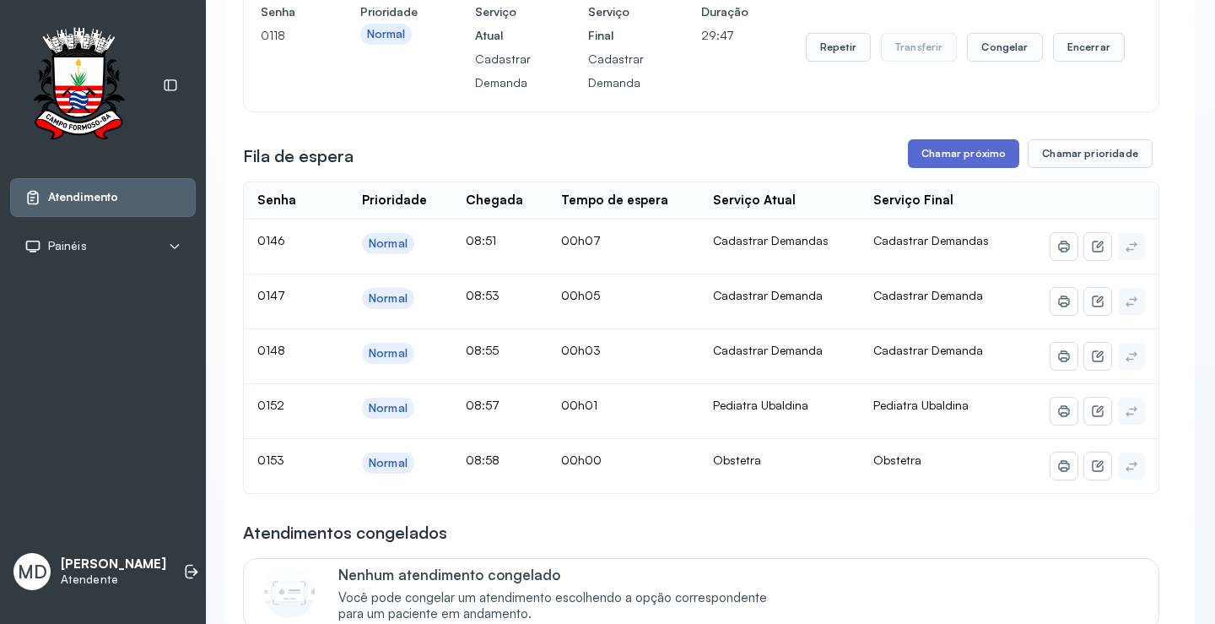
click at [983, 154] on button "Chamar próximo" at bounding box center [963, 153] width 111 height 29
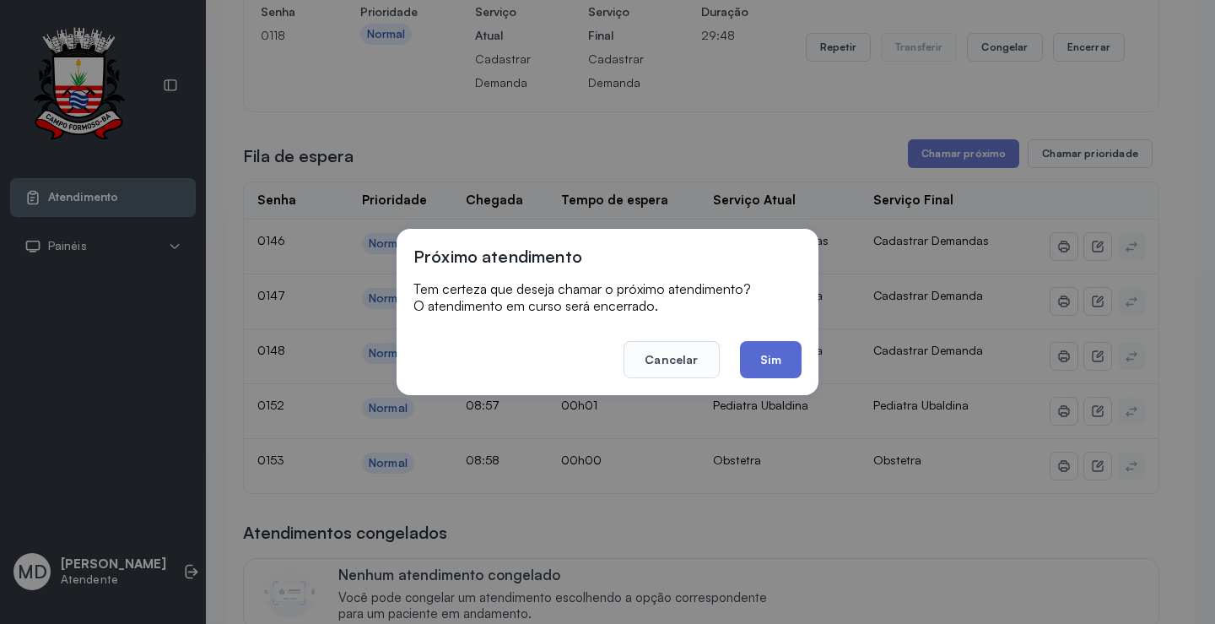
click at [748, 354] on button "Sim" at bounding box center [771, 359] width 62 height 37
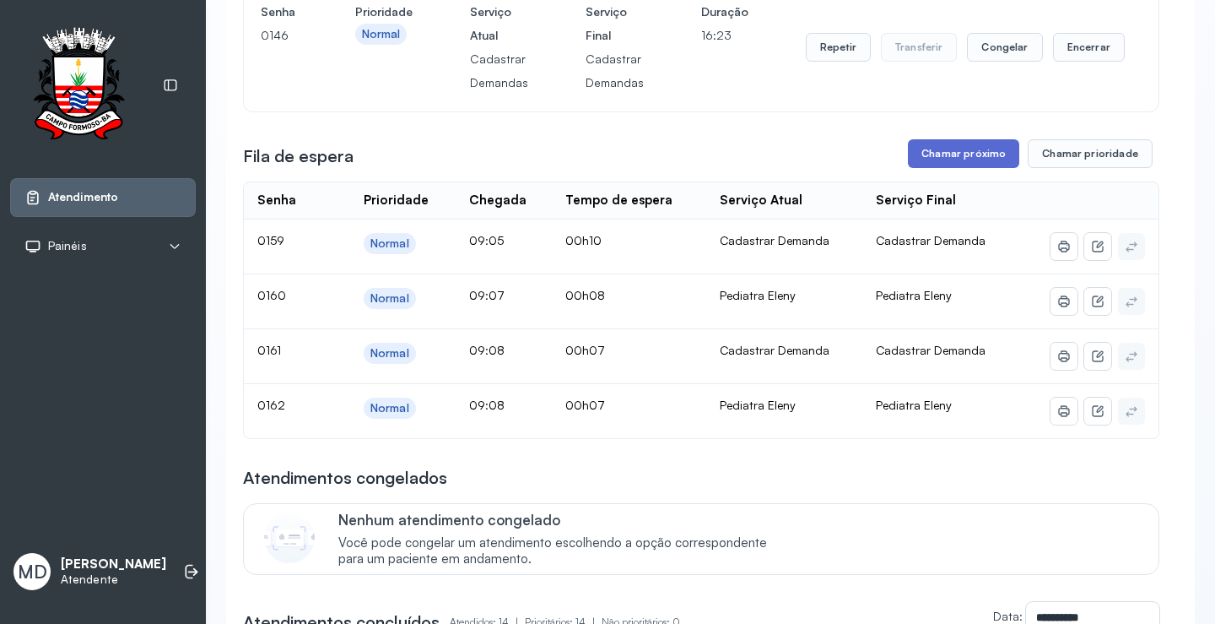
click at [960, 154] on button "Chamar próximo" at bounding box center [963, 153] width 111 height 29
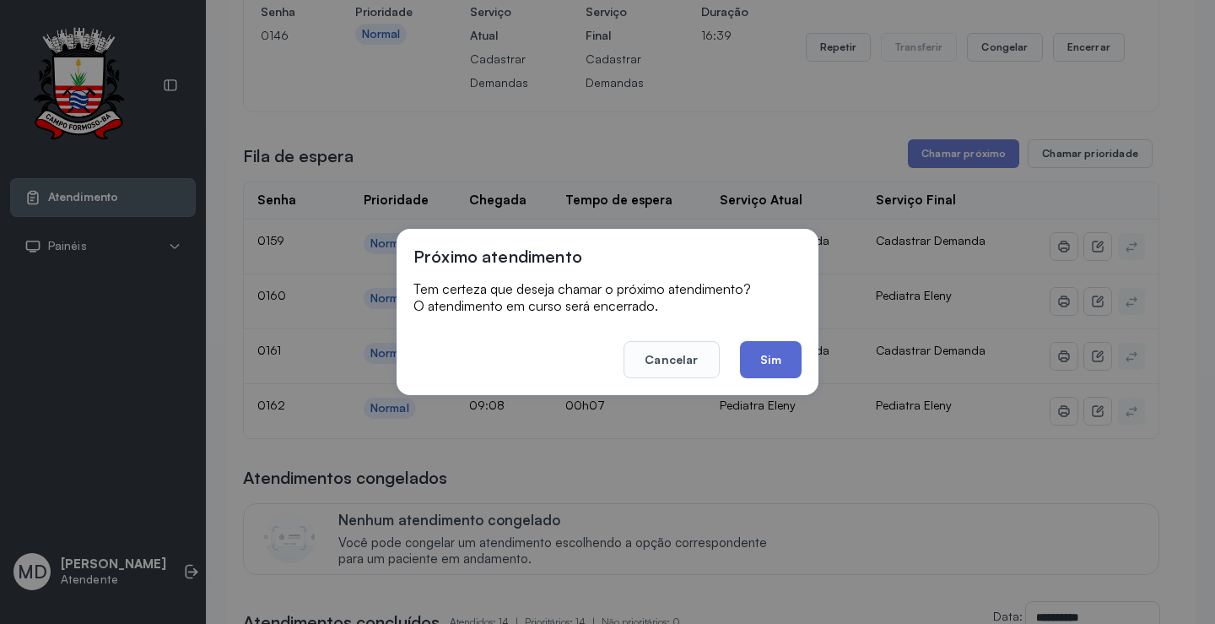
click at [774, 353] on button "Sim" at bounding box center [771, 359] width 62 height 37
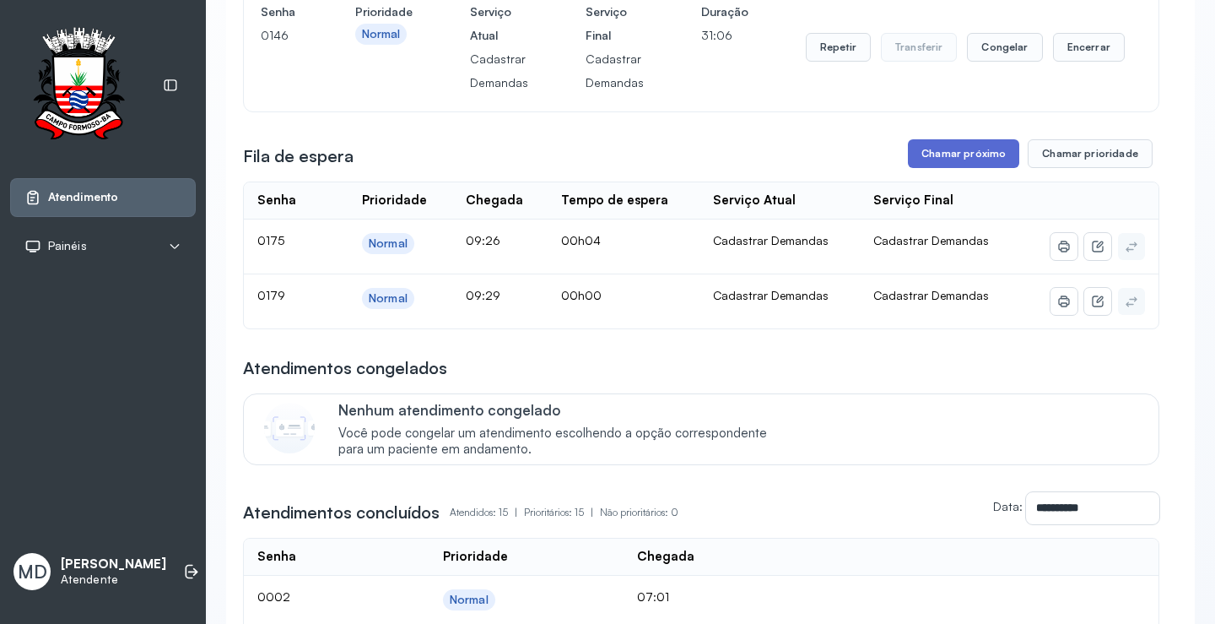
click at [968, 159] on button "Chamar próximo" at bounding box center [963, 153] width 111 height 29
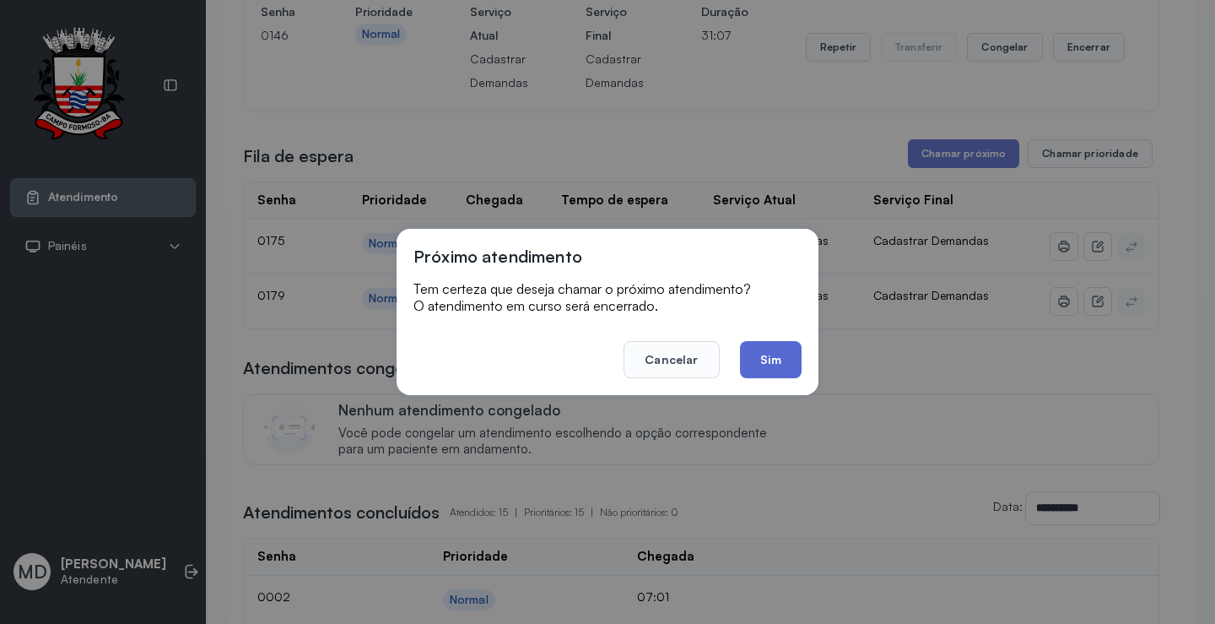
click at [770, 348] on button "Sim" at bounding box center [771, 359] width 62 height 37
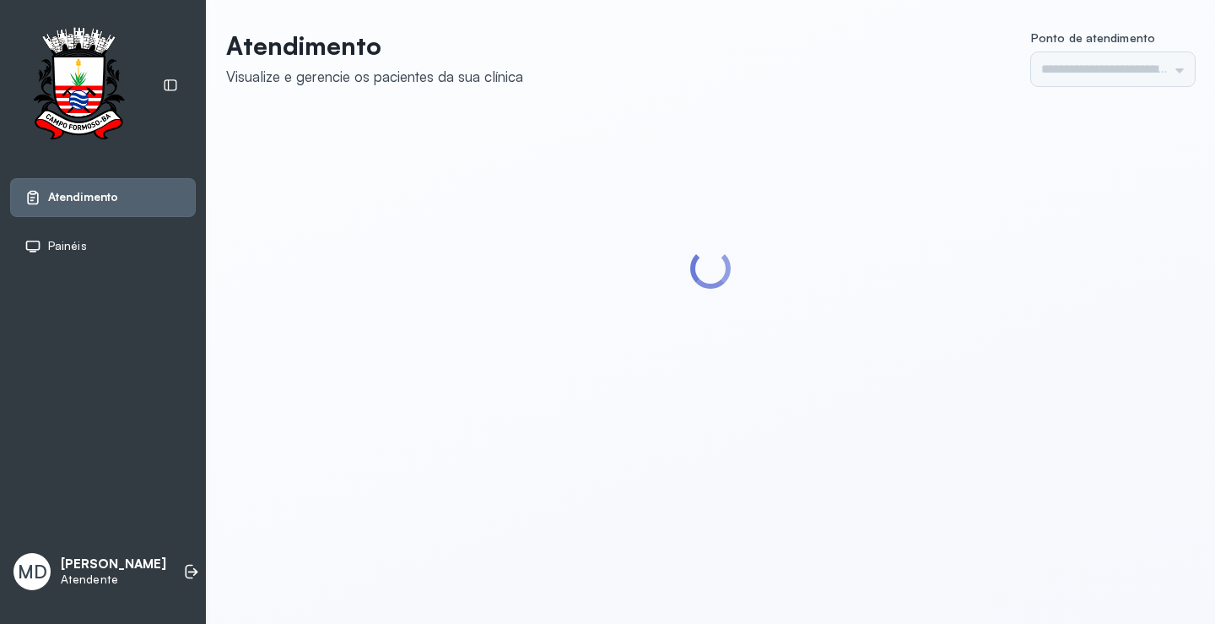
type input "*********"
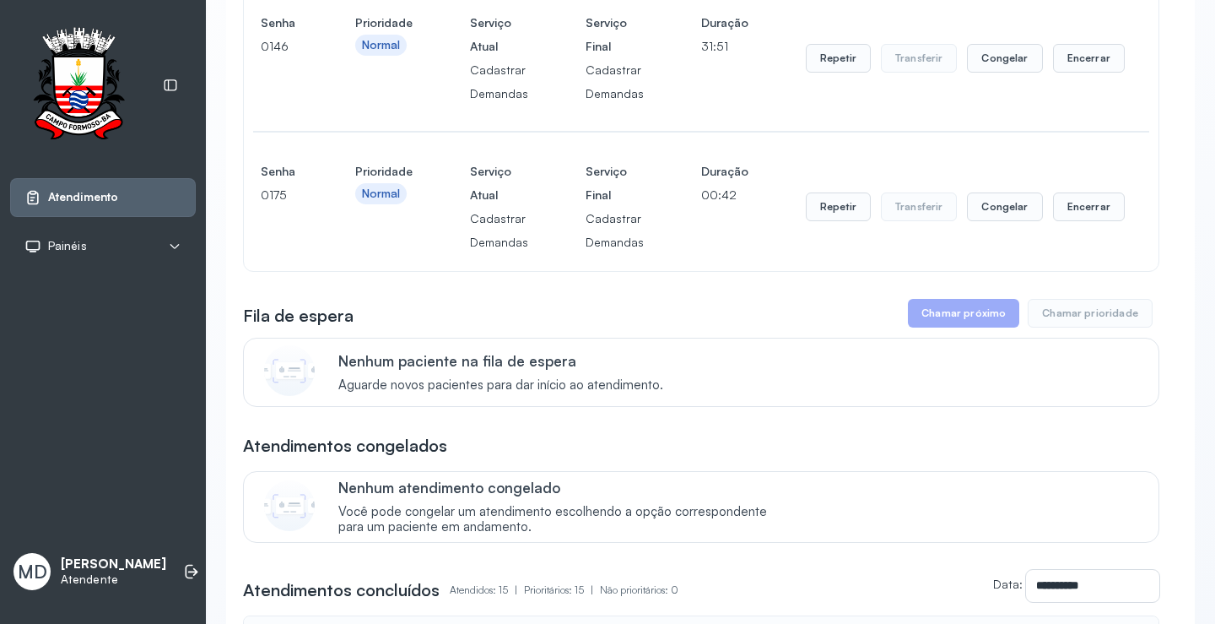
scroll to position [337, 0]
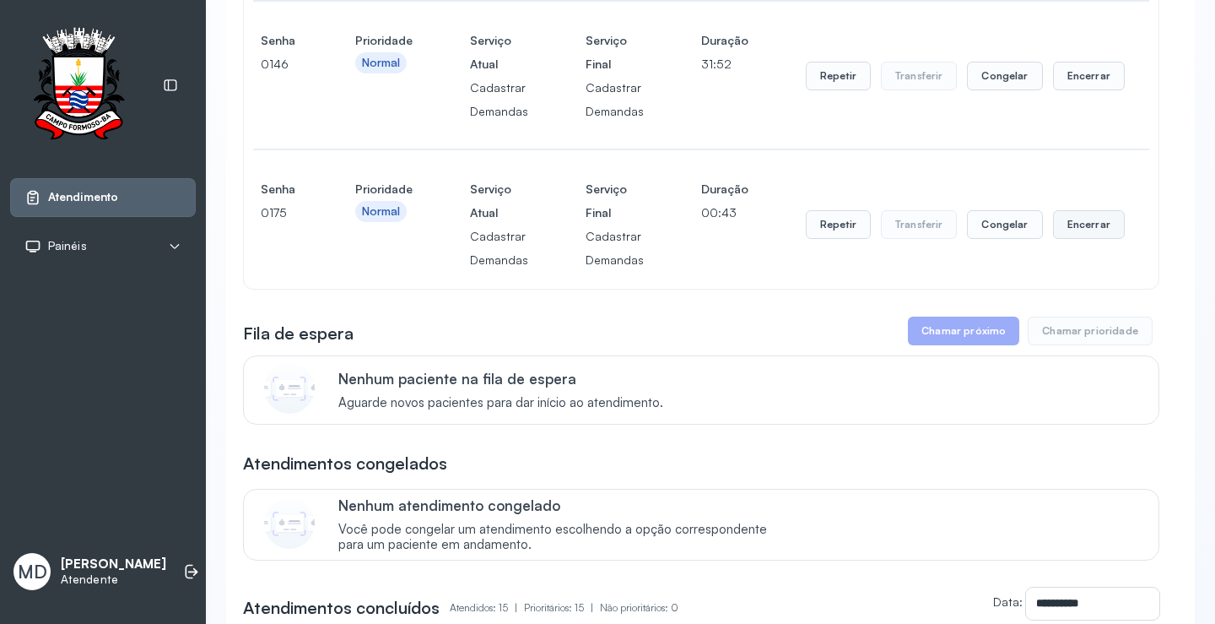
click at [1077, 229] on button "Encerrar" at bounding box center [1089, 224] width 72 height 29
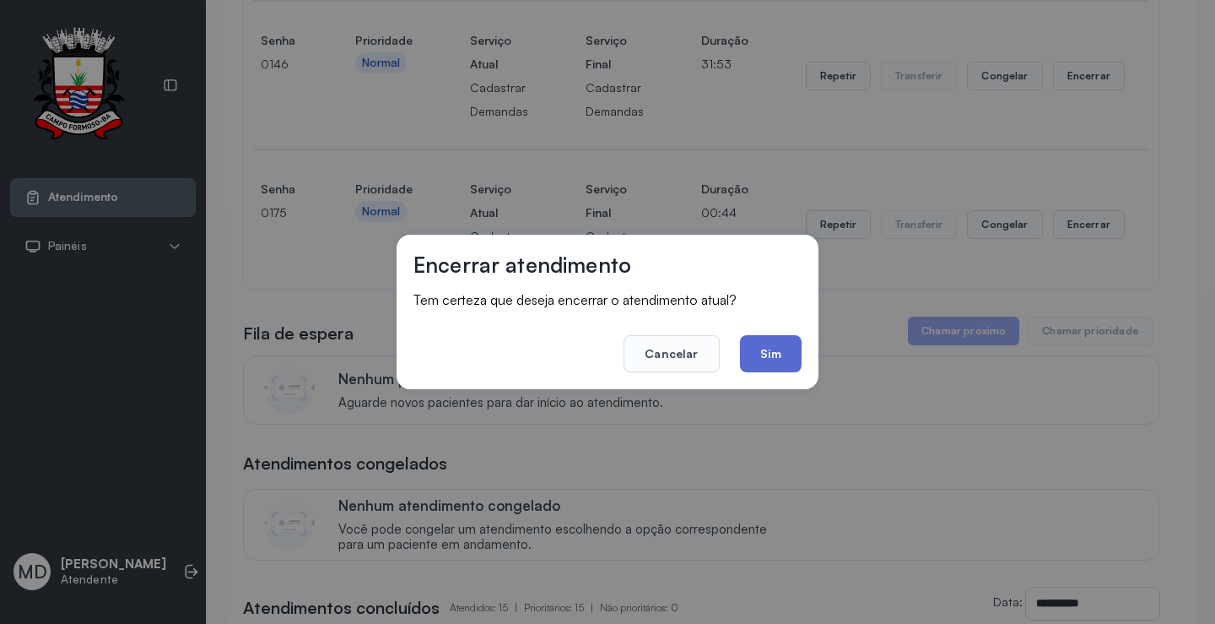
click at [775, 353] on button "Sim" at bounding box center [771, 353] width 62 height 37
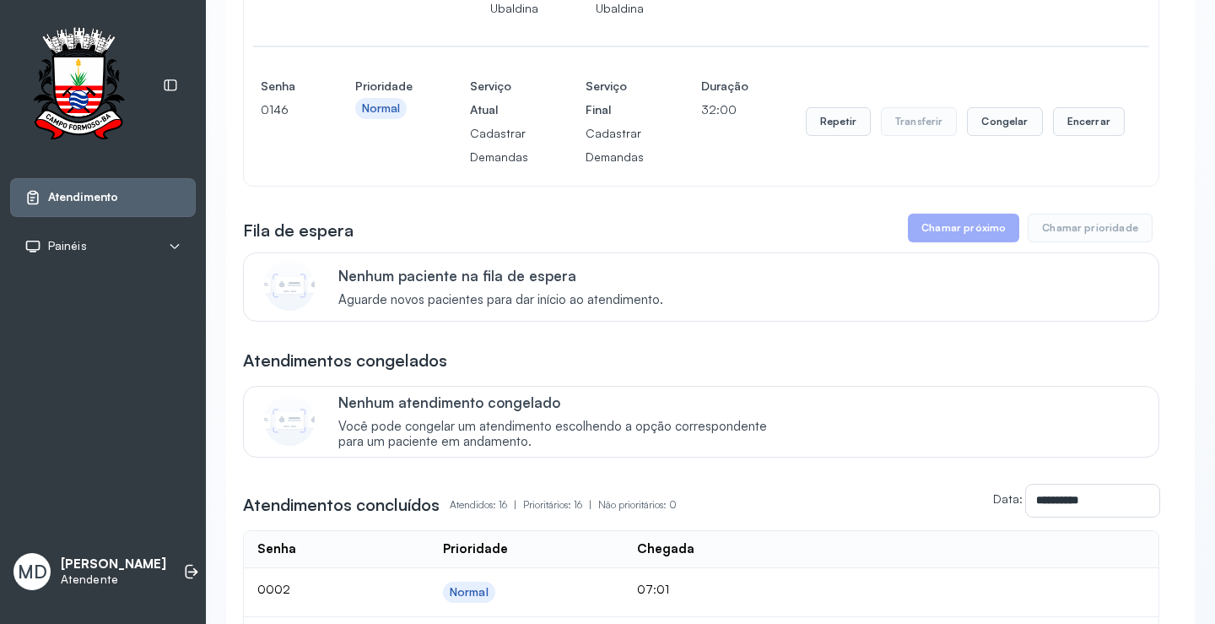
scroll to position [253, 0]
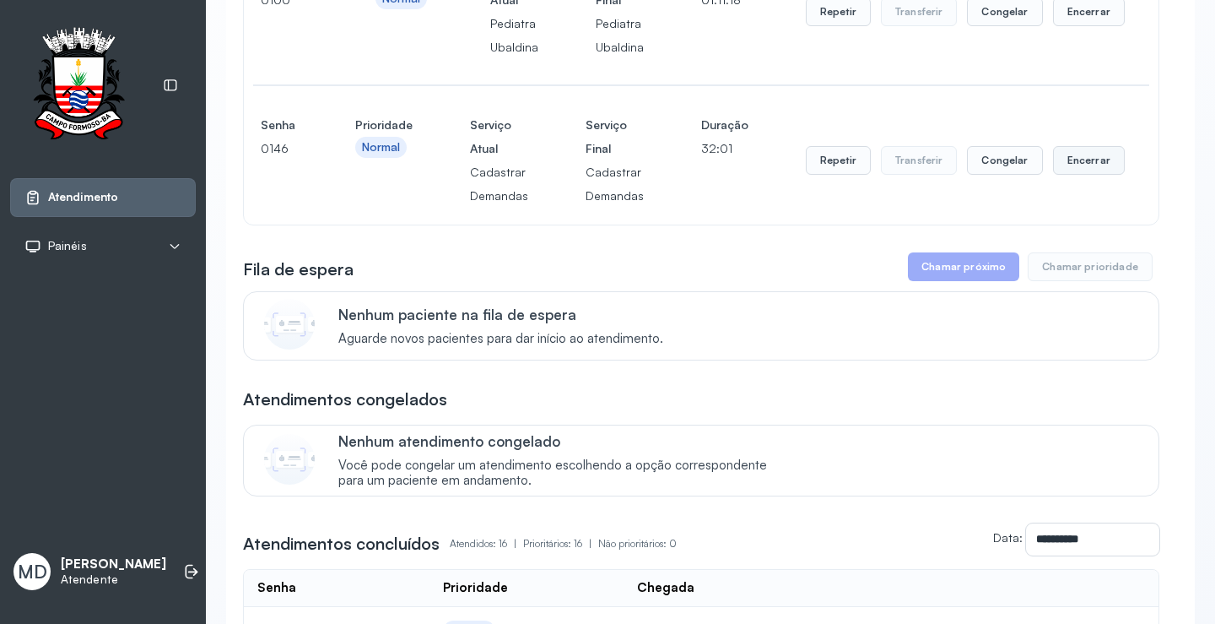
click at [1067, 160] on button "Encerrar" at bounding box center [1089, 160] width 72 height 29
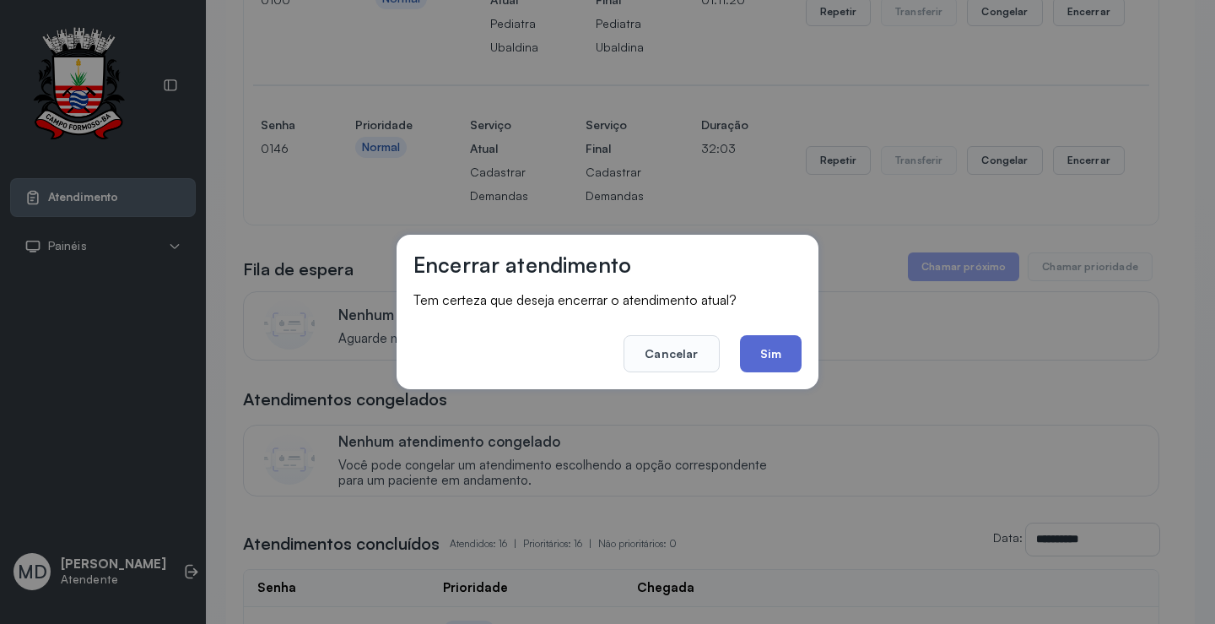
click at [762, 351] on button "Sim" at bounding box center [771, 353] width 62 height 37
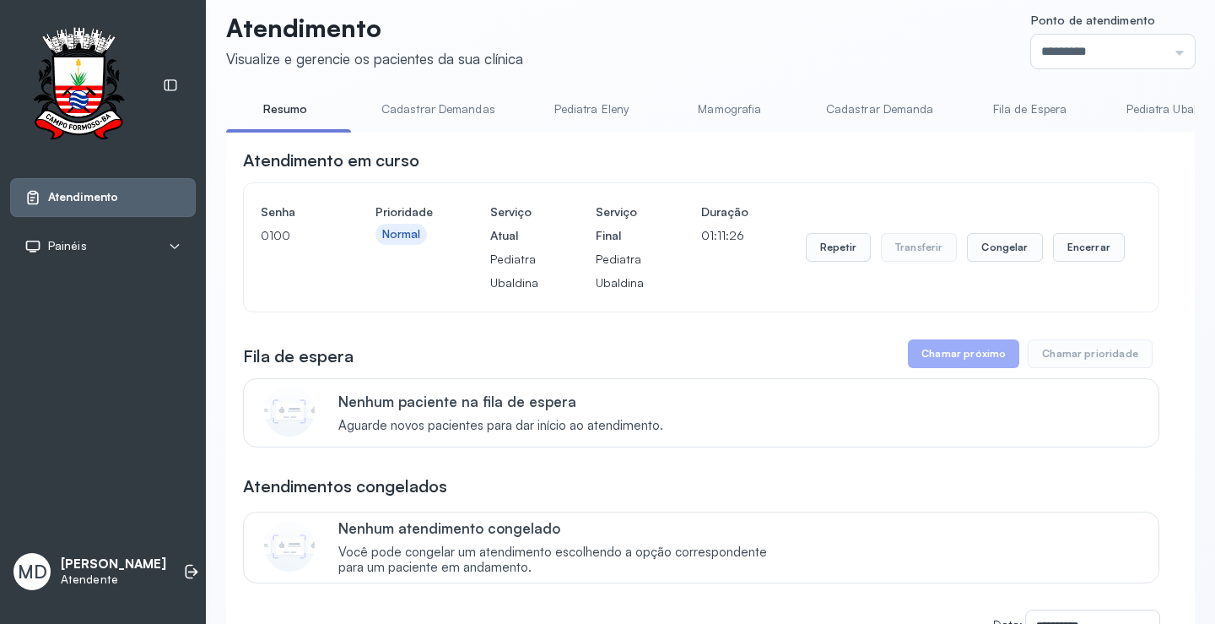
scroll to position [0, 0]
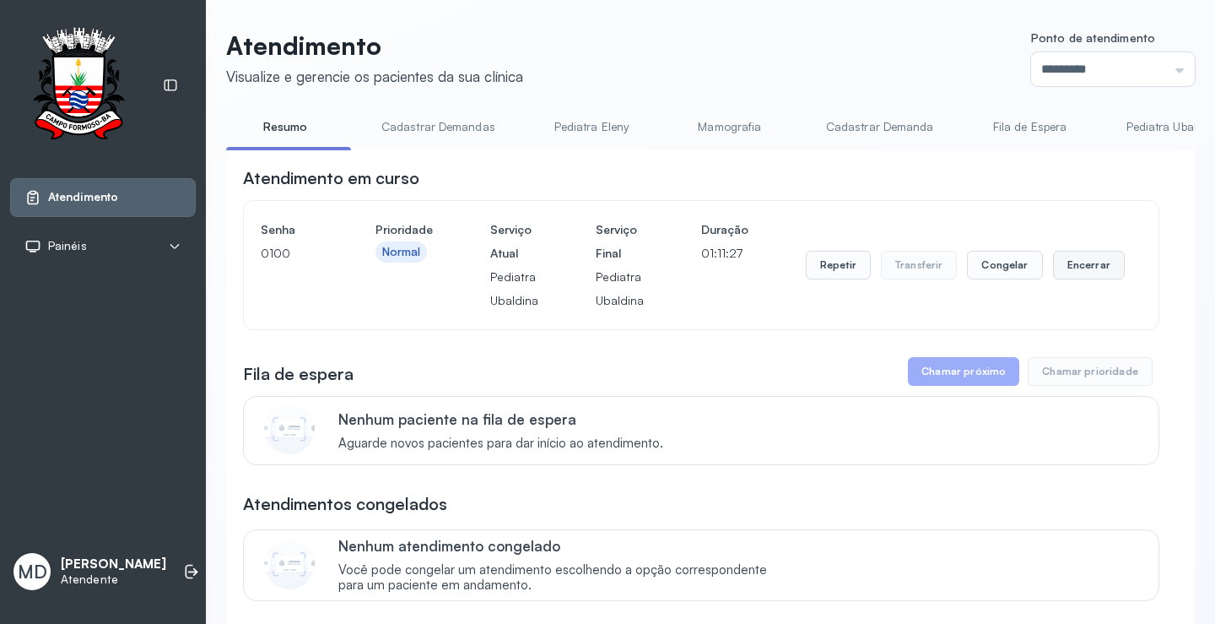
click at [1074, 268] on button "Encerrar" at bounding box center [1089, 265] width 72 height 29
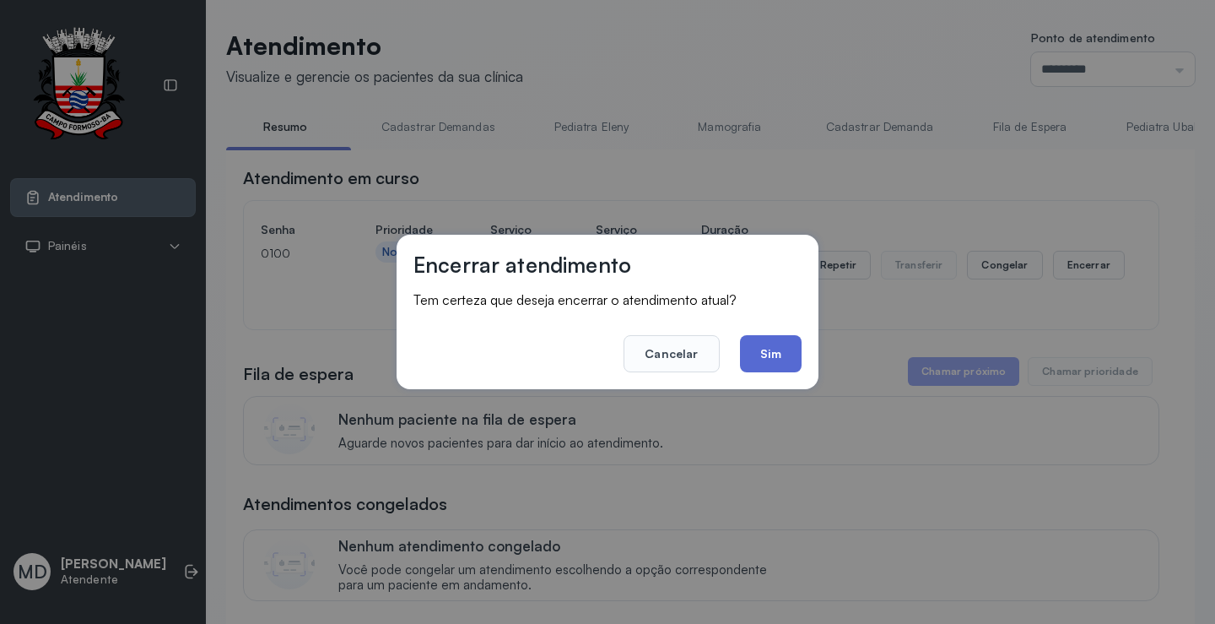
click at [780, 353] on button "Sim" at bounding box center [771, 353] width 62 height 37
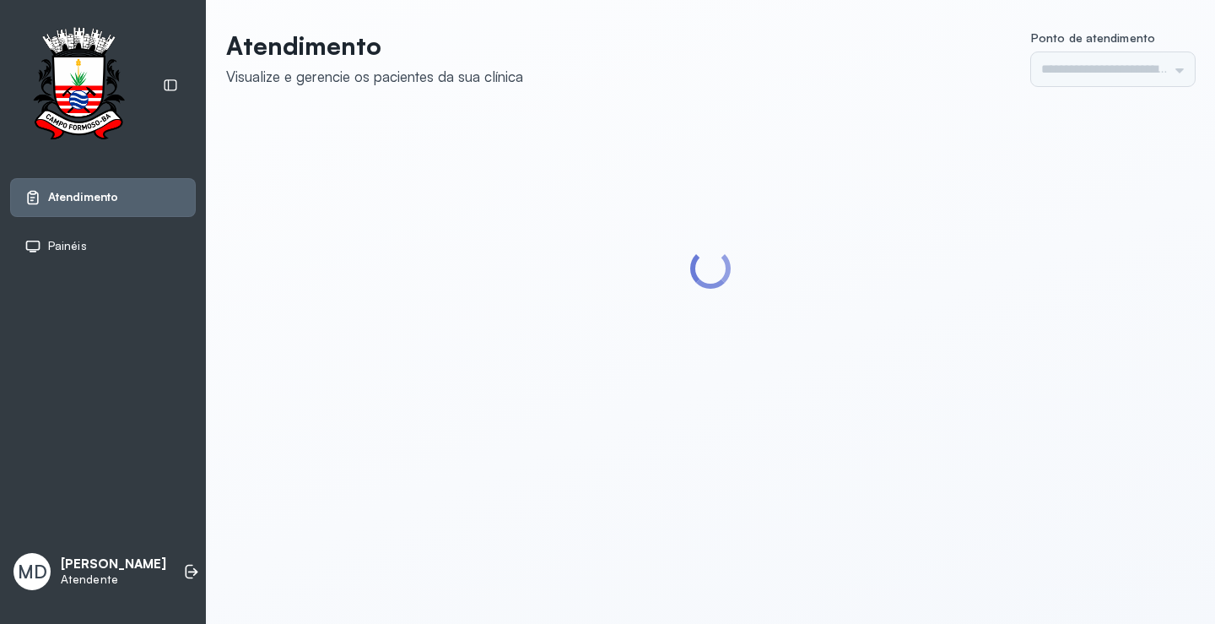
type input "*********"
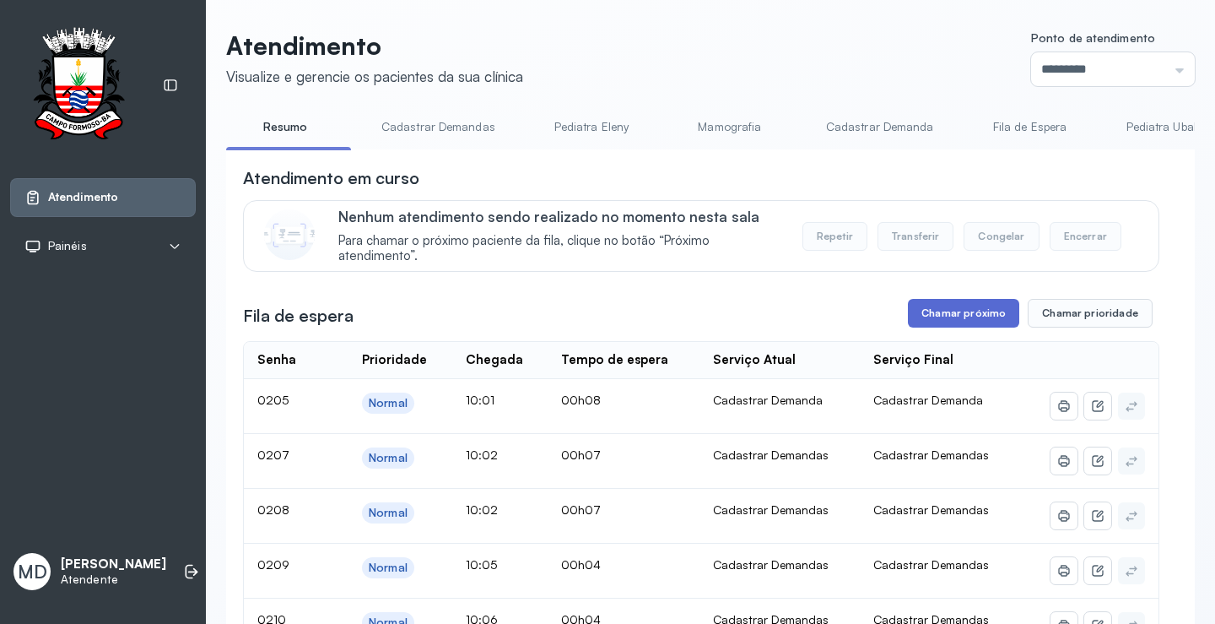
click at [967, 316] on button "Chamar próximo" at bounding box center [963, 313] width 111 height 29
click at [948, 317] on button "Chamar próximo" at bounding box center [963, 313] width 111 height 29
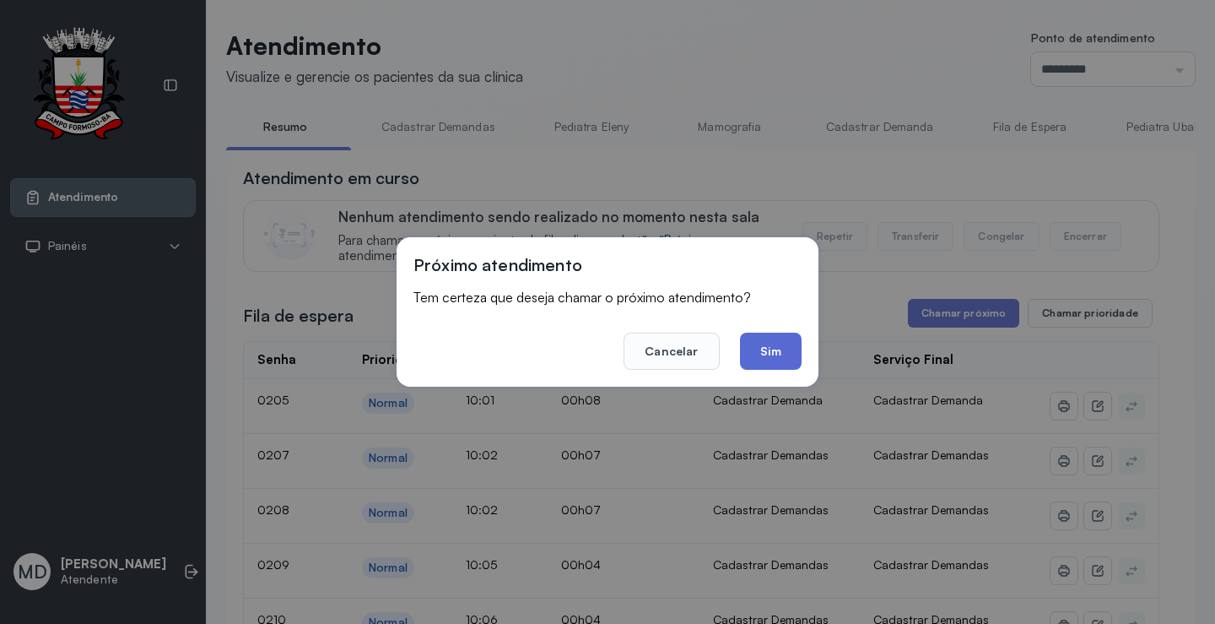
click at [776, 345] on button "Sim" at bounding box center [771, 350] width 62 height 37
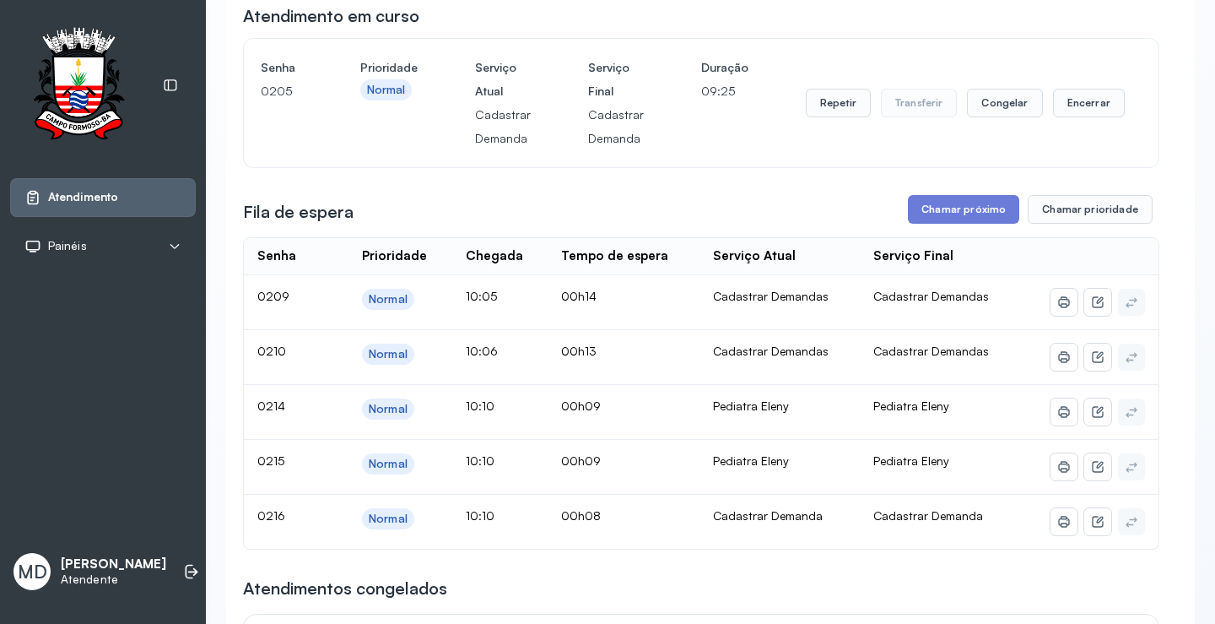
scroll to position [169, 0]
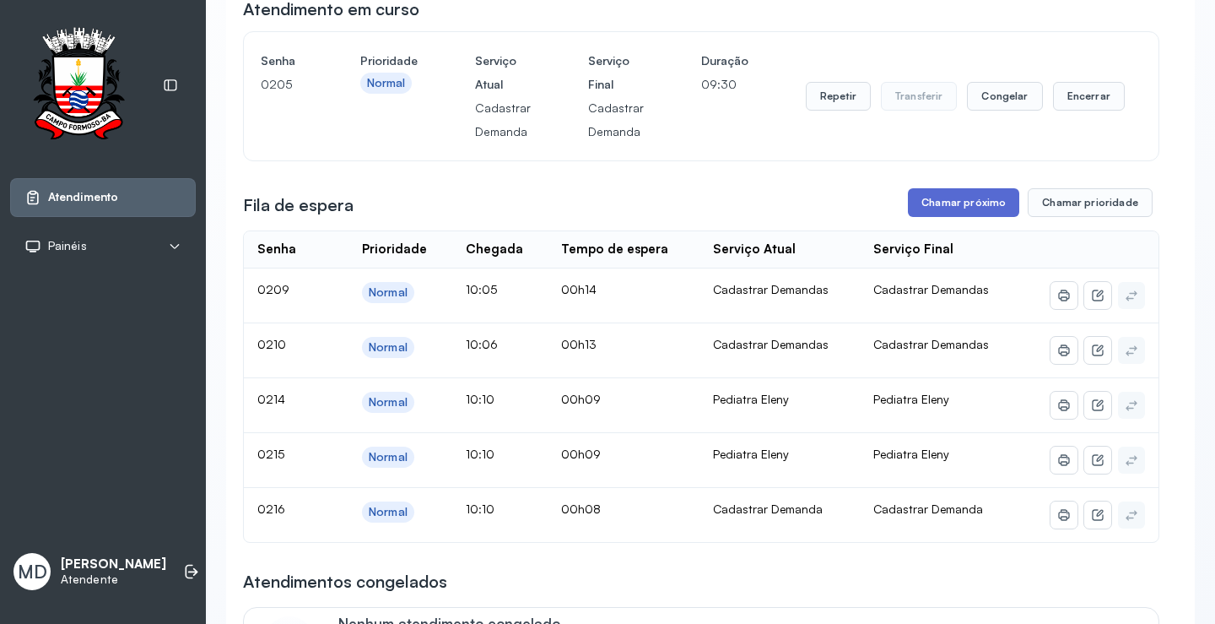
click at [964, 206] on button "Chamar próximo" at bounding box center [963, 202] width 111 height 29
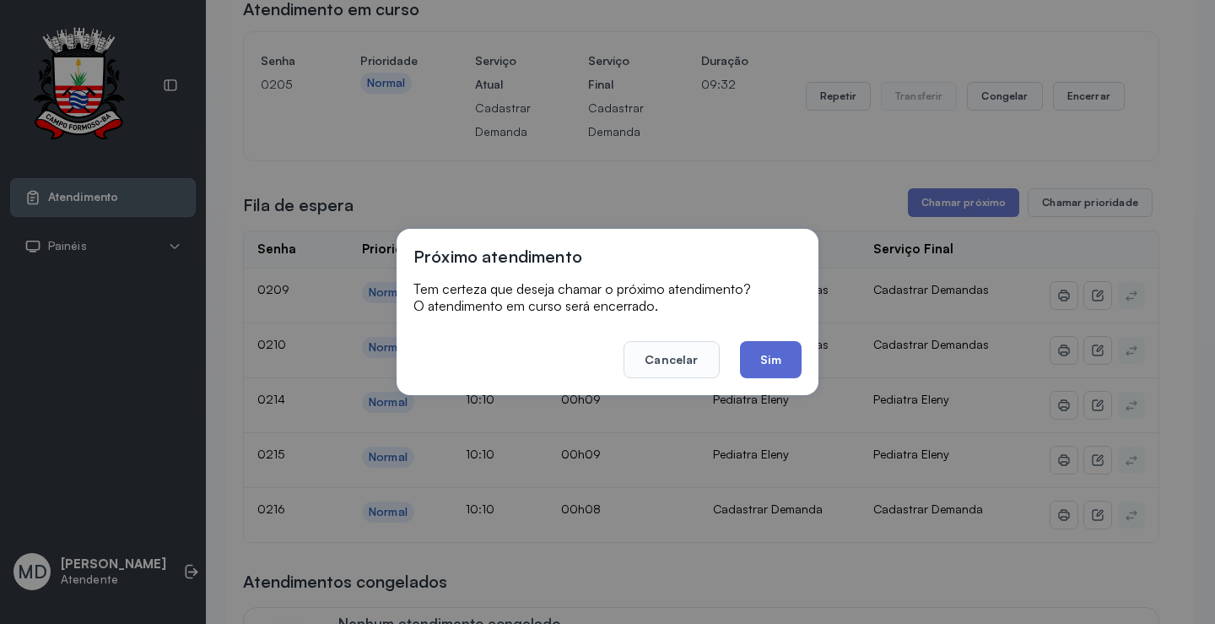
click at [774, 361] on button "Sim" at bounding box center [771, 359] width 62 height 37
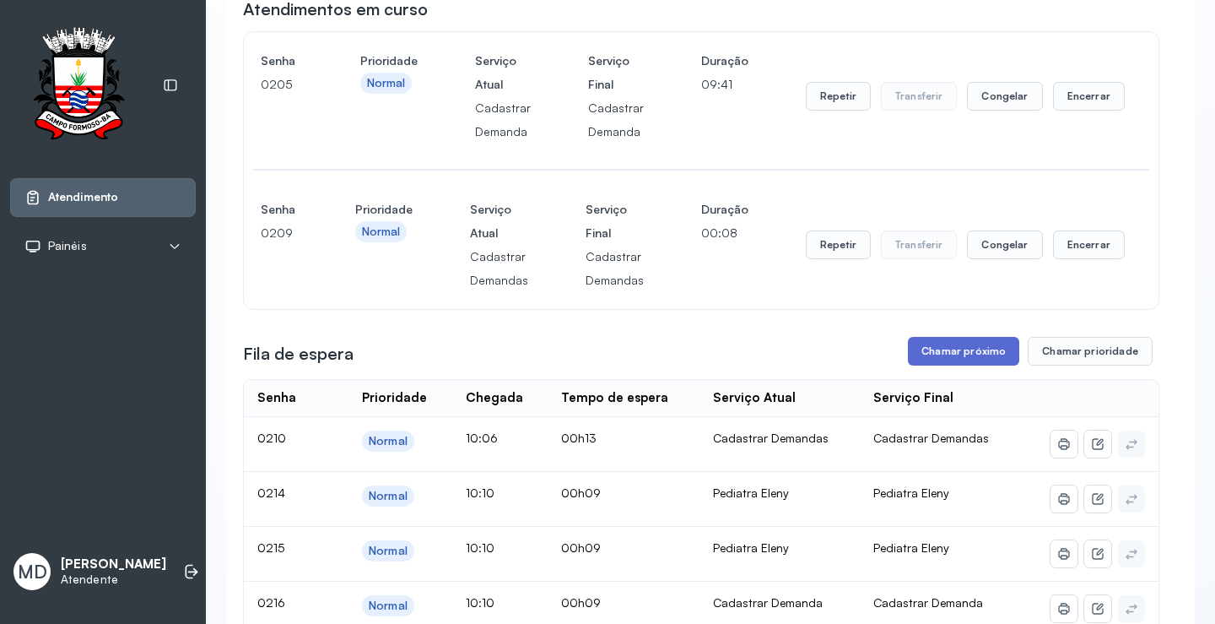
click at [969, 349] on button "Chamar próximo" at bounding box center [963, 351] width 111 height 29
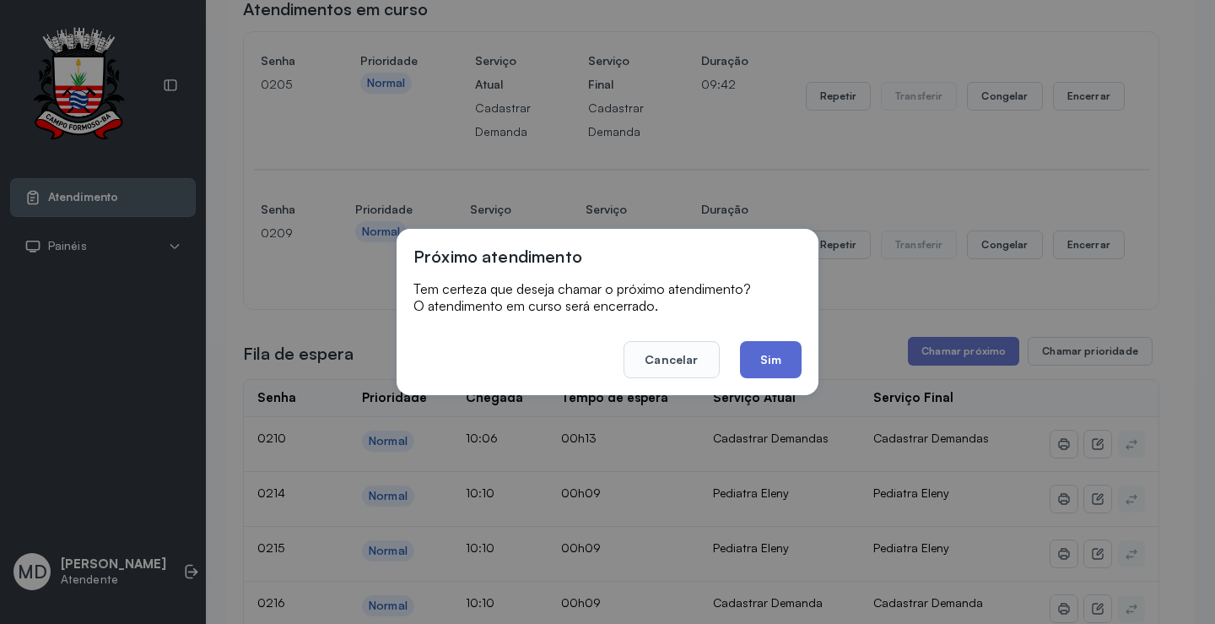
click at [775, 350] on button "Sim" at bounding box center [771, 359] width 62 height 37
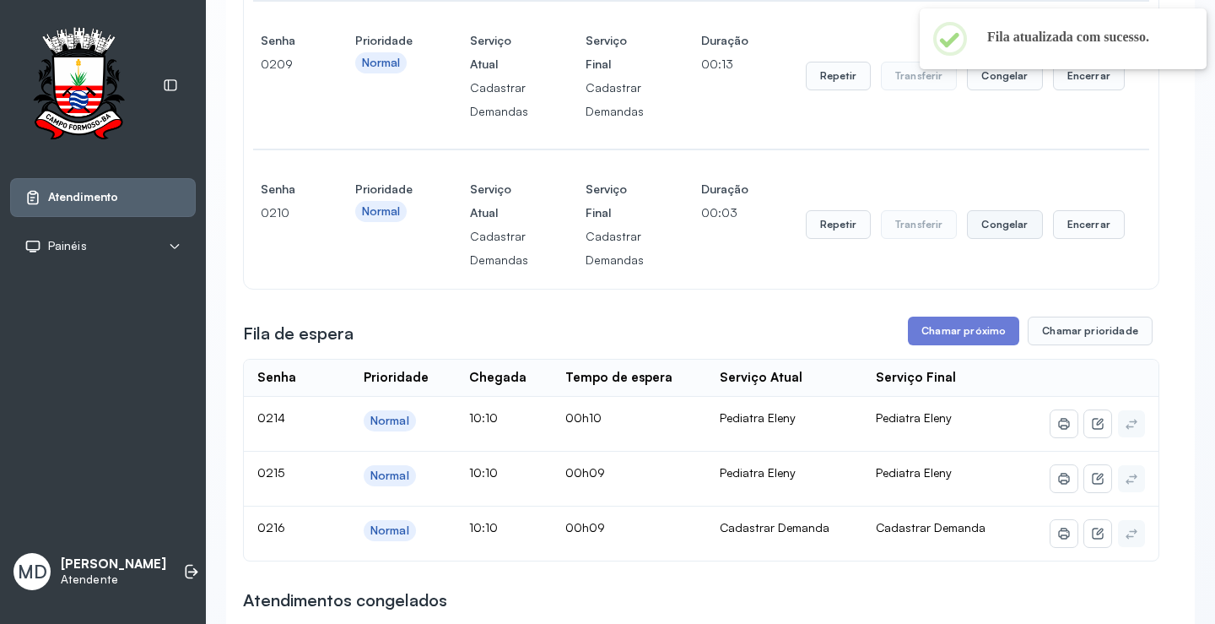
scroll to position [422, 0]
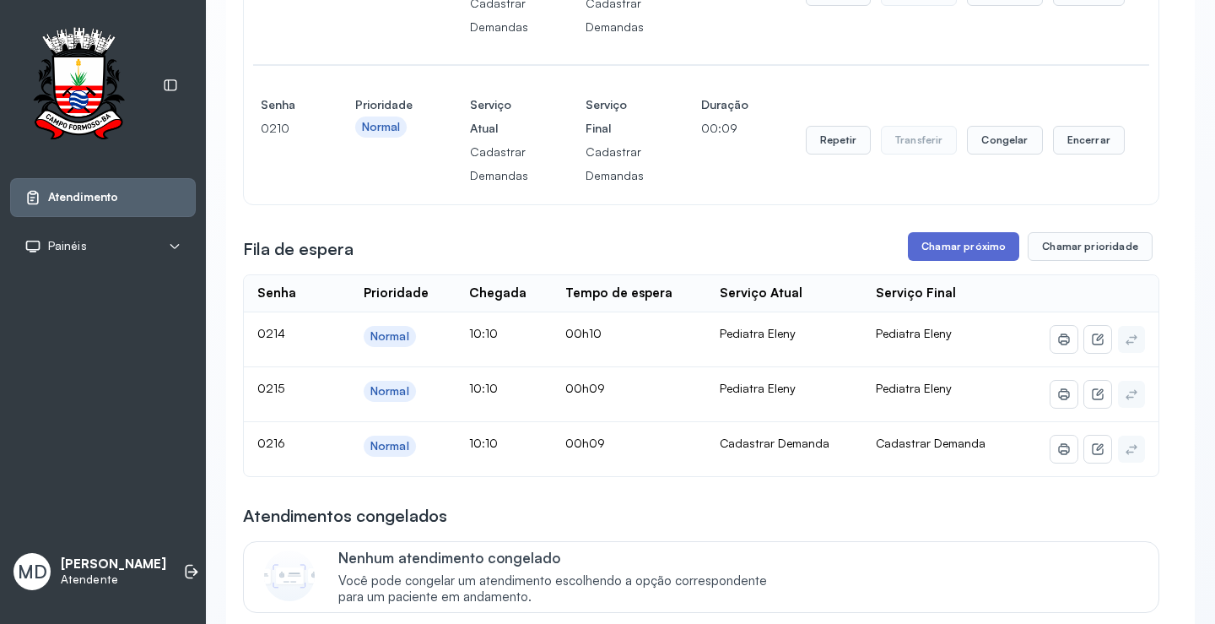
click at [958, 244] on button "Chamar próximo" at bounding box center [963, 246] width 111 height 29
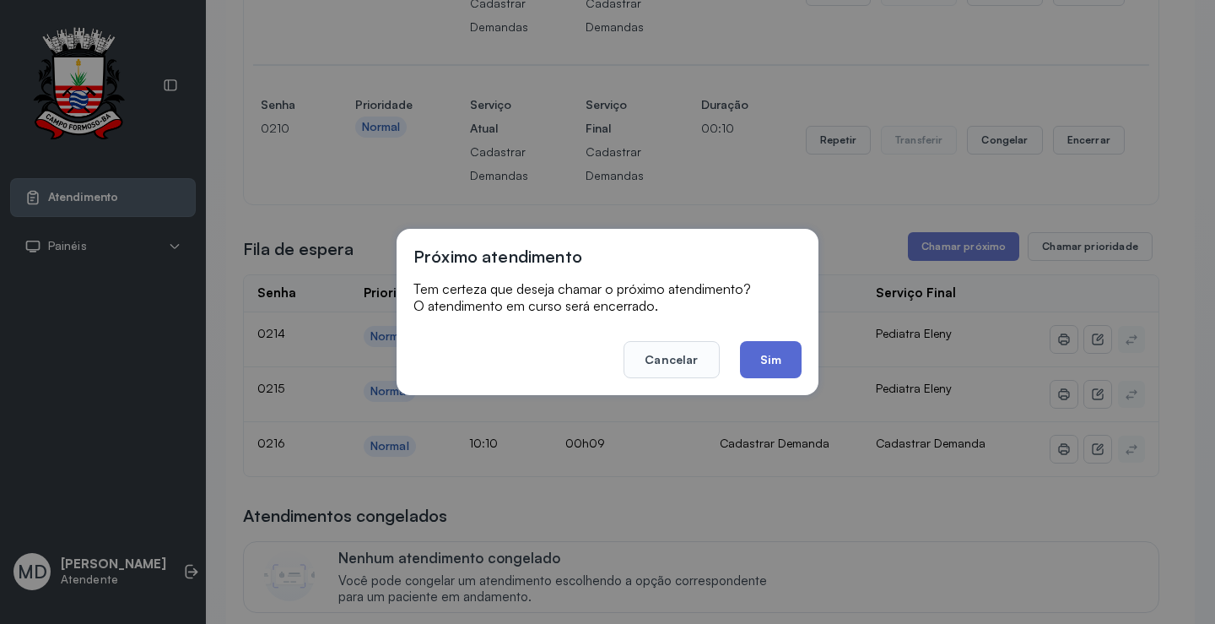
click at [778, 351] on button "Sim" at bounding box center [771, 359] width 62 height 37
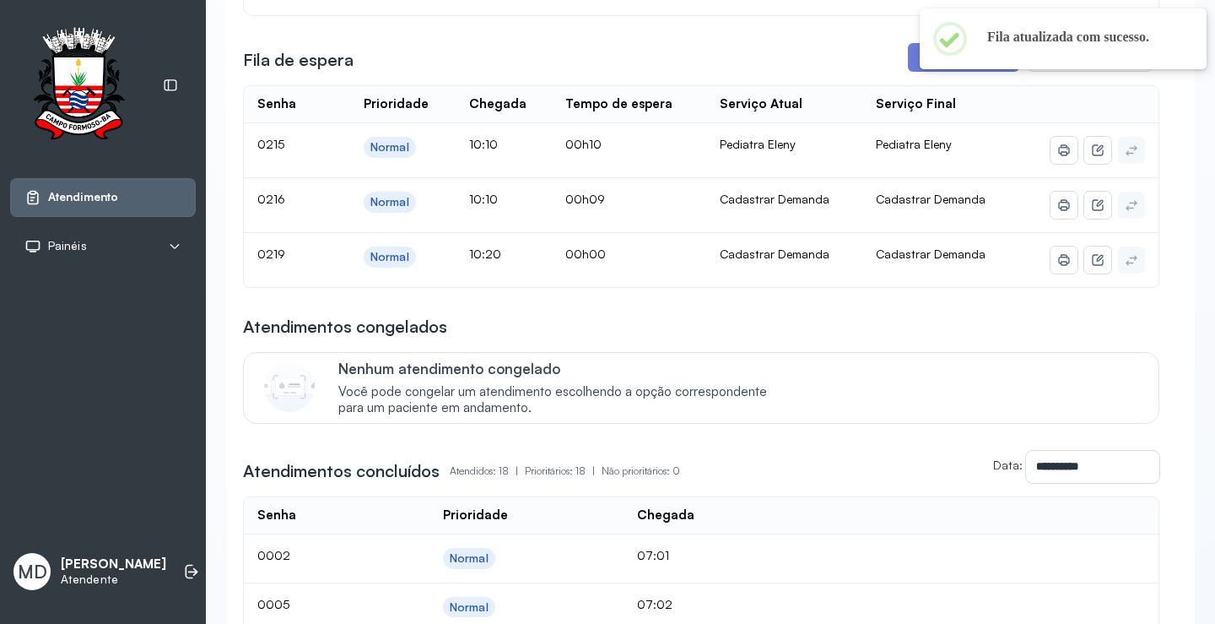
scroll to position [506, 0]
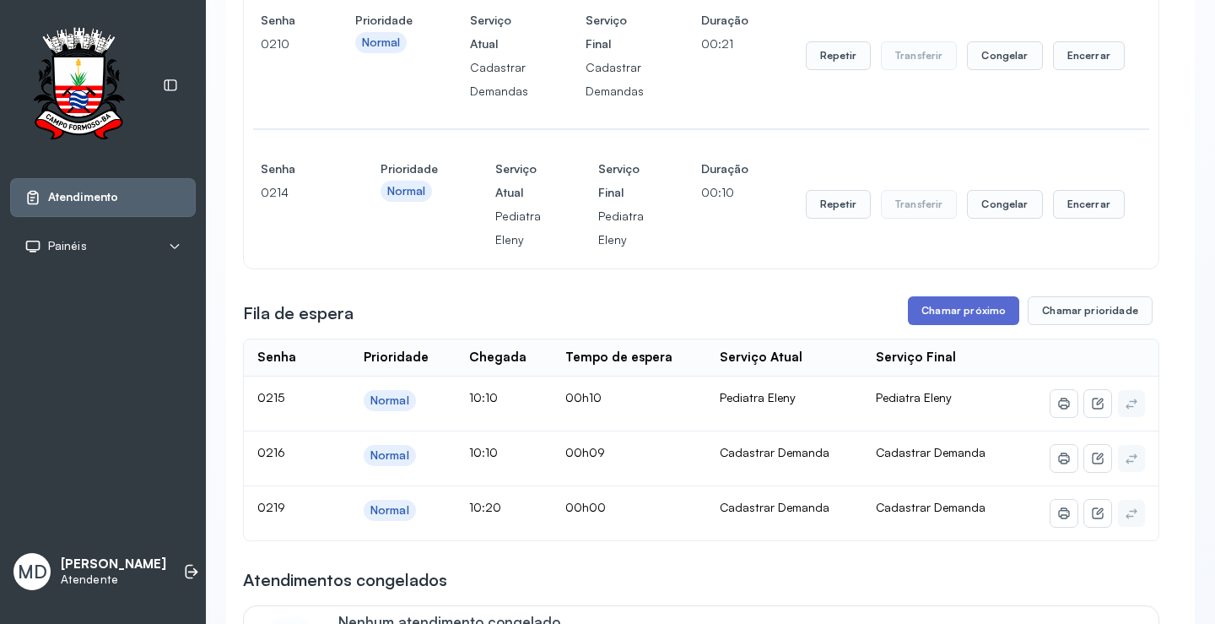
click at [971, 312] on button "Chamar próximo" at bounding box center [963, 310] width 111 height 29
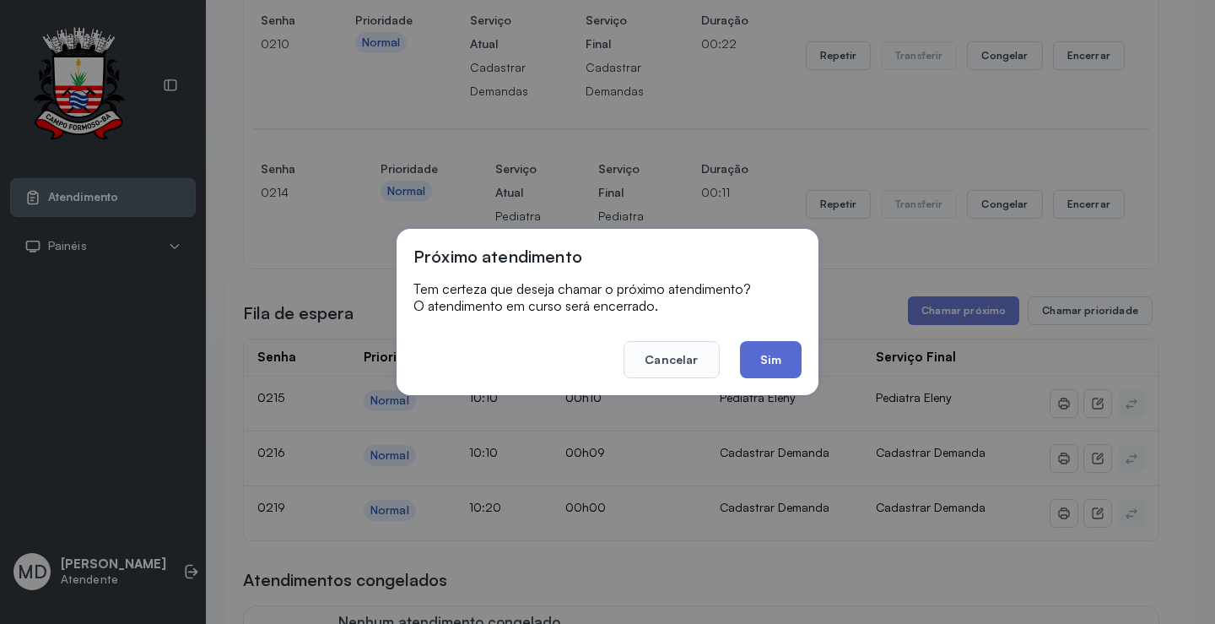
click at [772, 360] on button "Sim" at bounding box center [771, 359] width 62 height 37
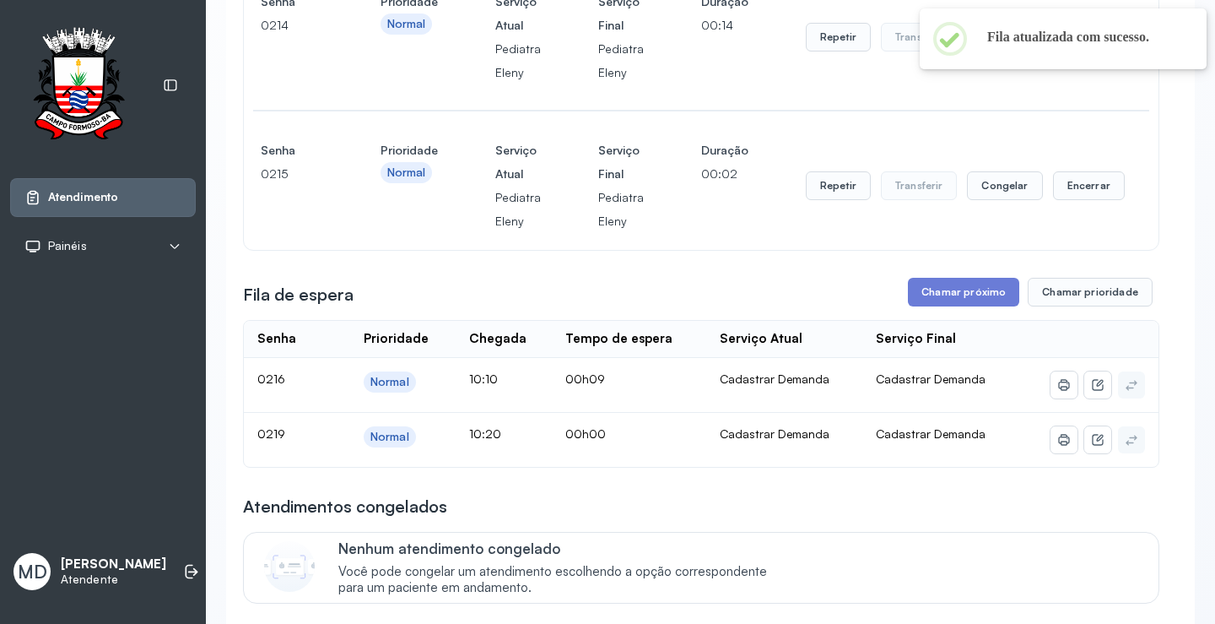
scroll to position [675, 0]
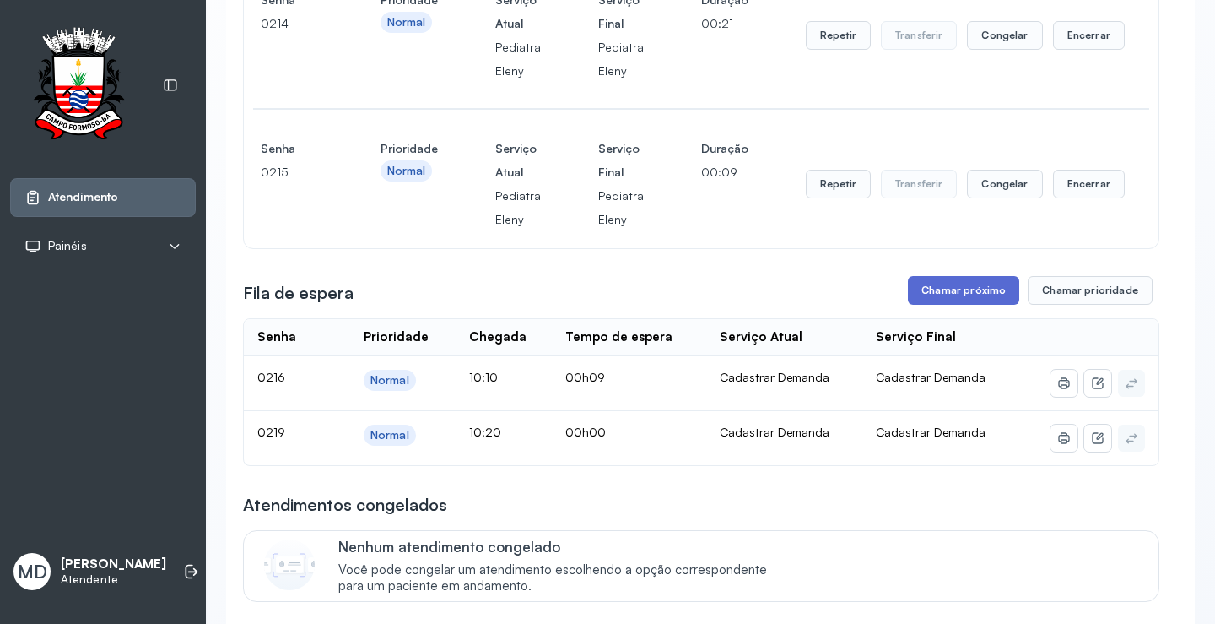
click at [966, 292] on button "Chamar próximo" at bounding box center [963, 290] width 111 height 29
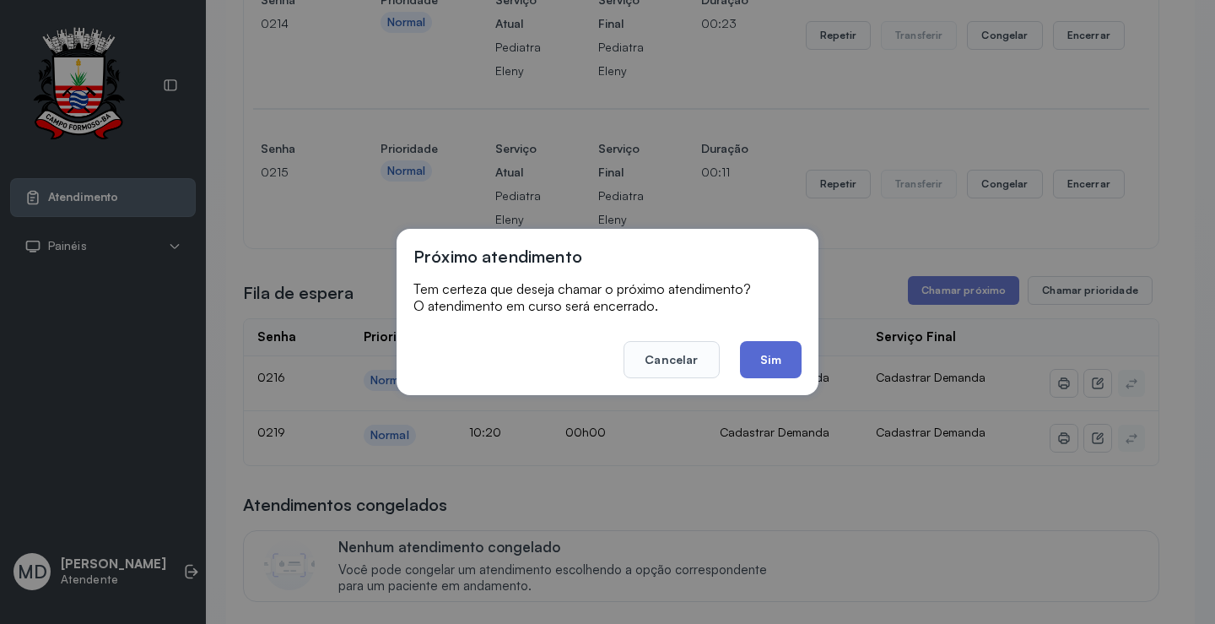
click at [779, 361] on button "Sim" at bounding box center [771, 359] width 62 height 37
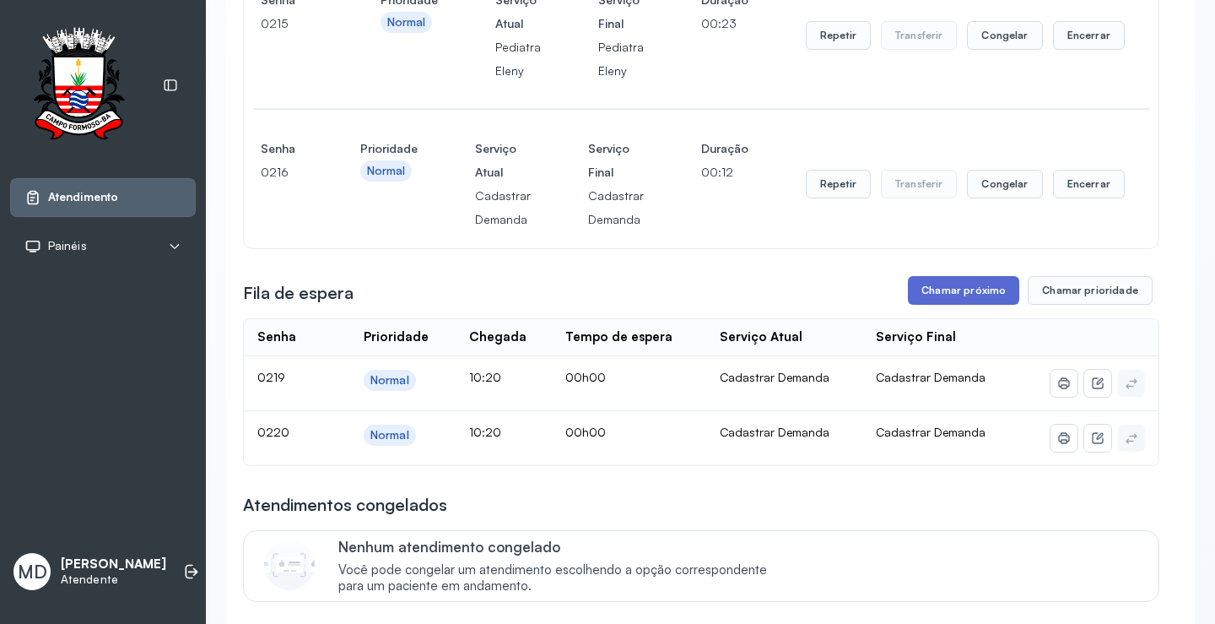
click at [969, 288] on button "Chamar próximo" at bounding box center [963, 290] width 111 height 29
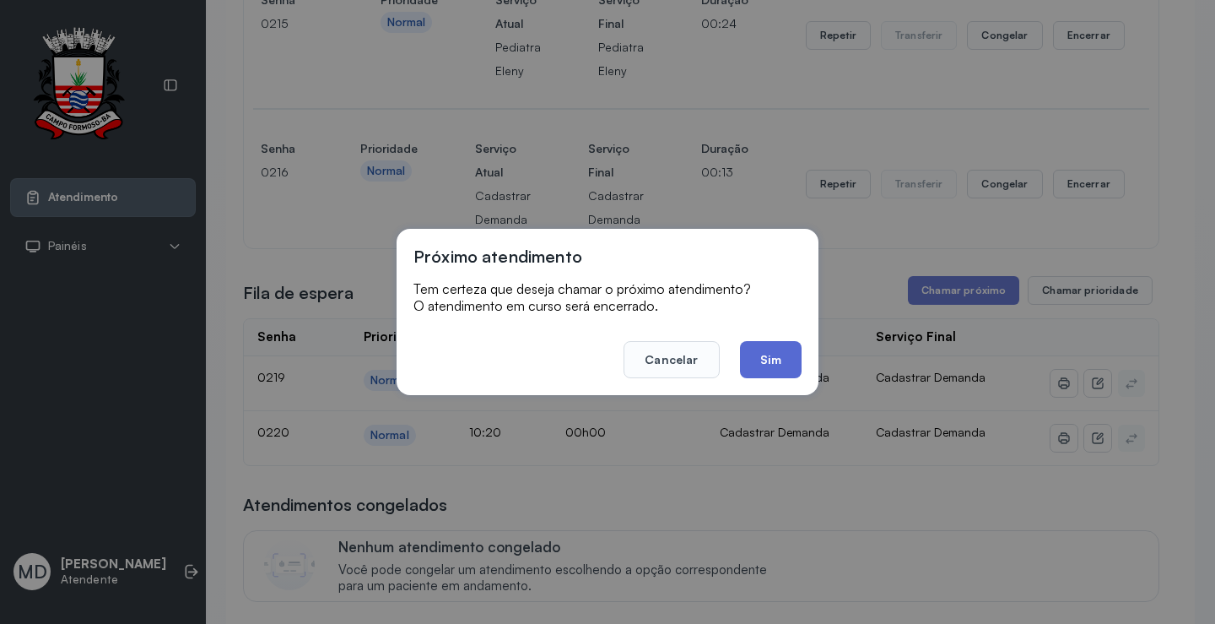
click at [778, 355] on button "Sim" at bounding box center [771, 359] width 62 height 37
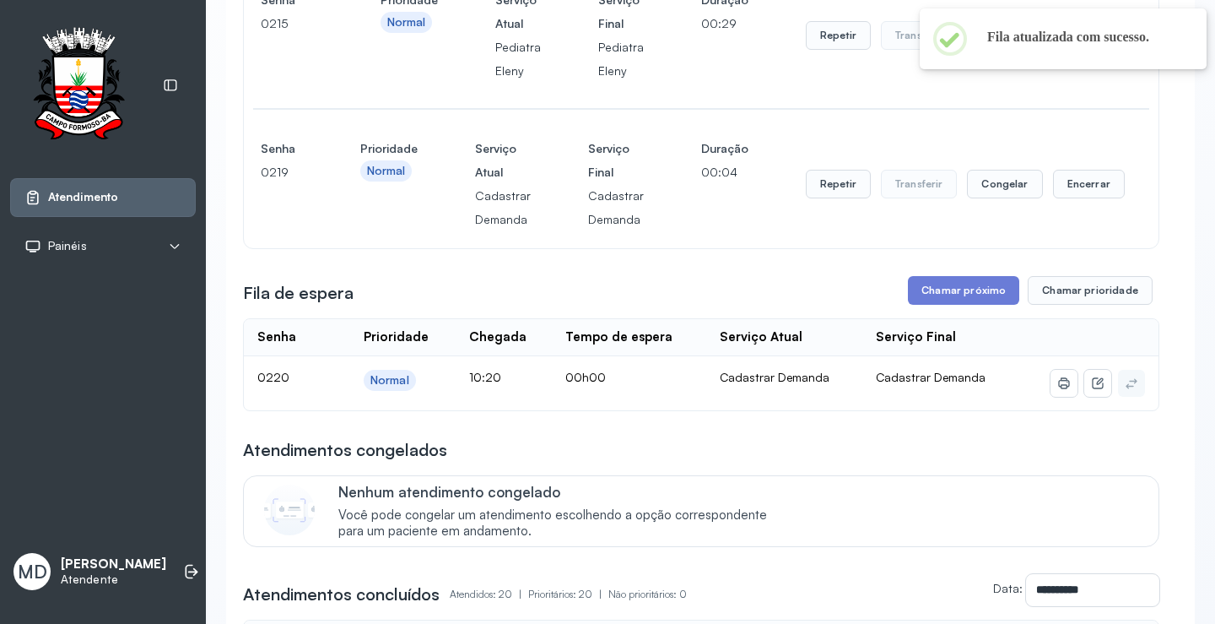
scroll to position [759, 0]
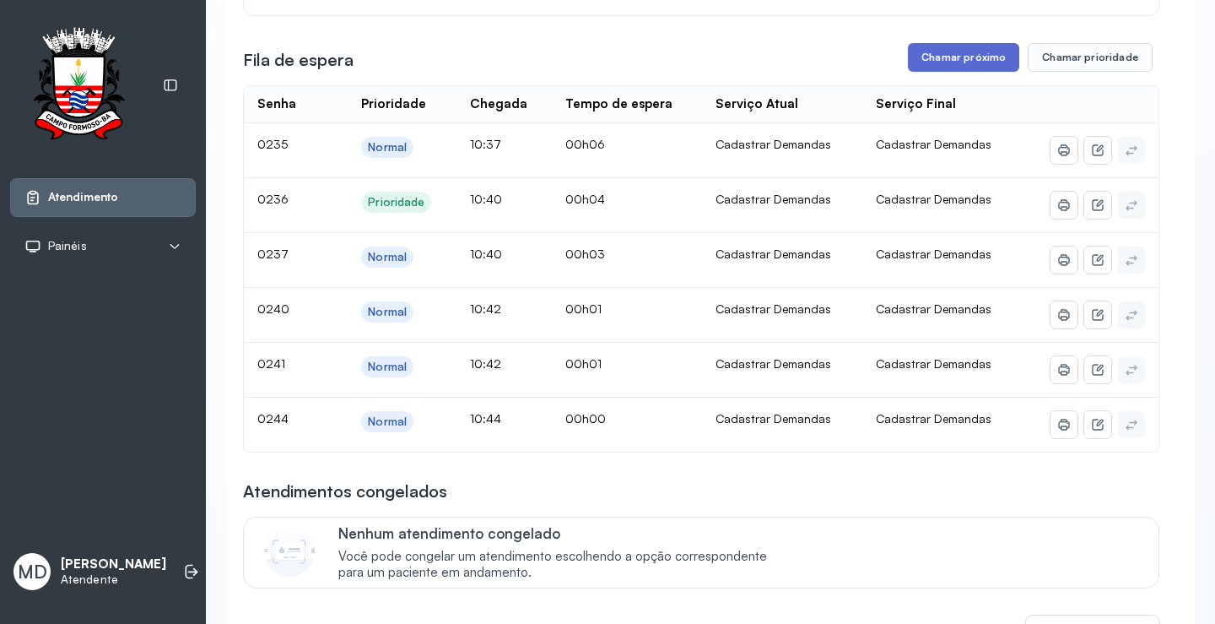
click at [964, 60] on button "Chamar próximo" at bounding box center [963, 57] width 111 height 29
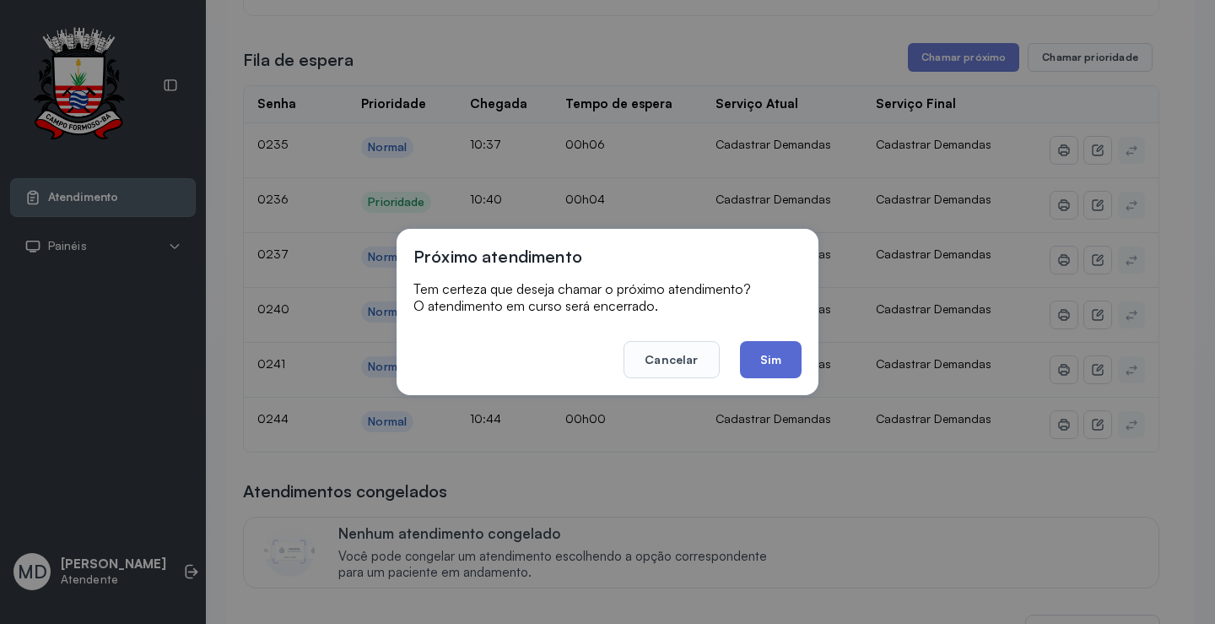
click at [782, 355] on button "Sim" at bounding box center [771, 359] width 62 height 37
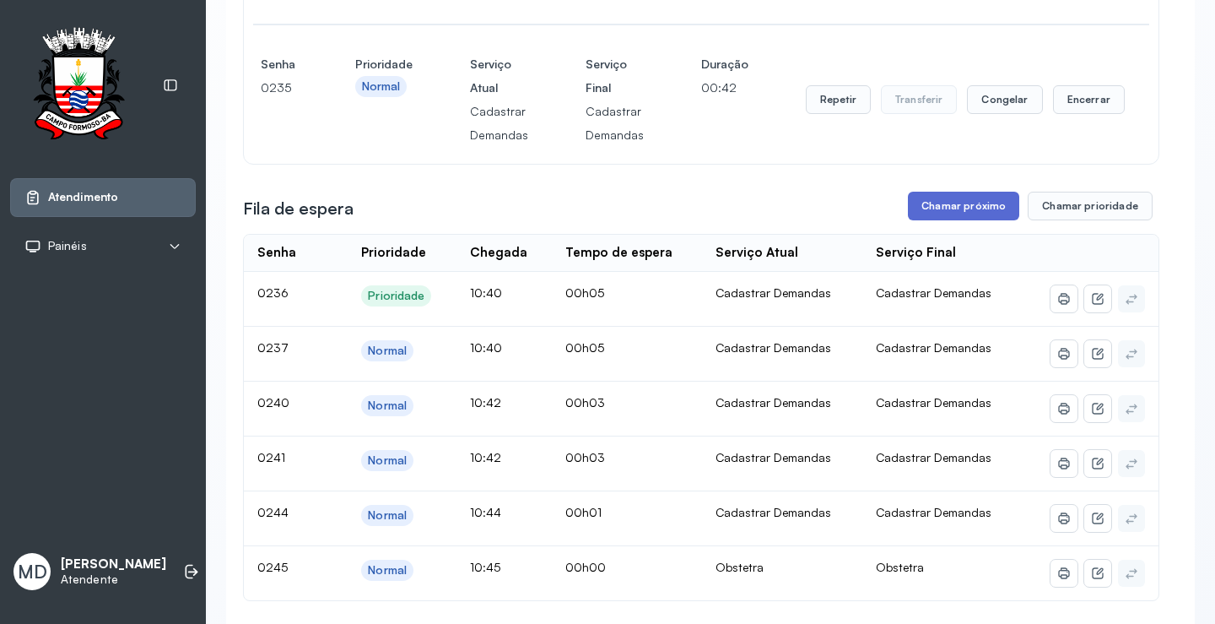
click at [957, 208] on button "Chamar próximo" at bounding box center [963, 206] width 111 height 29
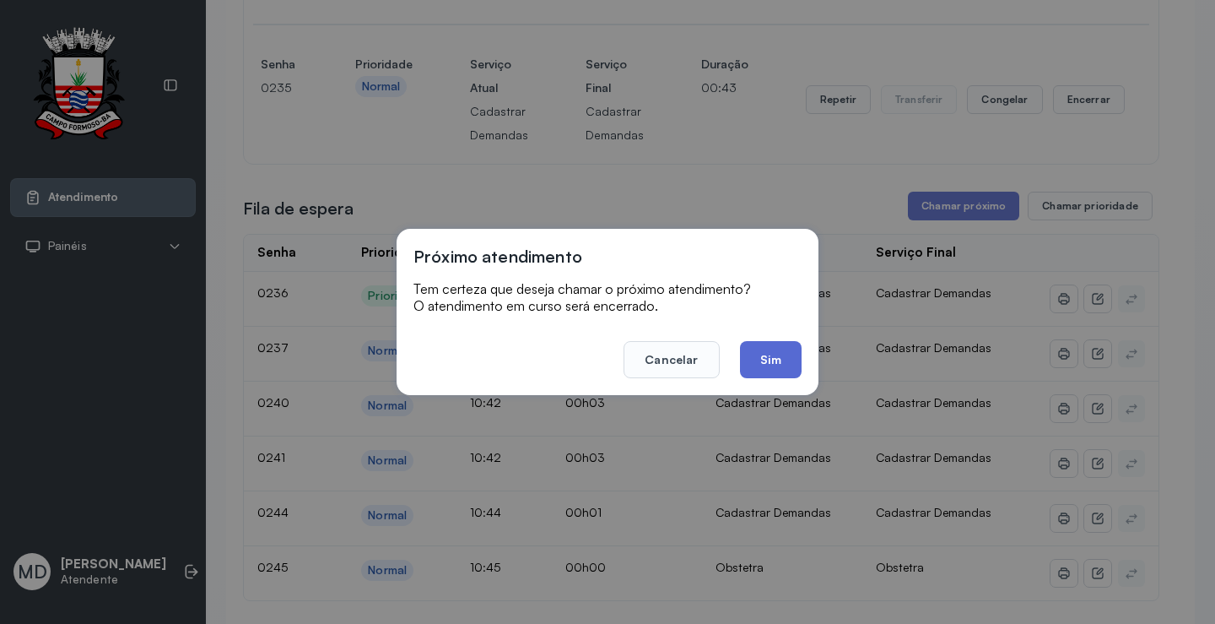
click at [779, 355] on button "Sim" at bounding box center [771, 359] width 62 height 37
